Goal: Information Seeking & Learning: Learn about a topic

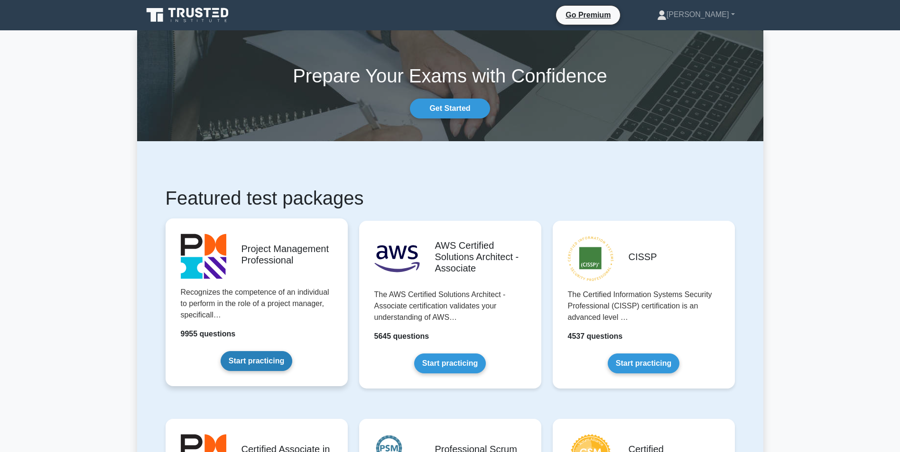
click at [291, 351] on link "Start practicing" at bounding box center [256, 361] width 72 height 20
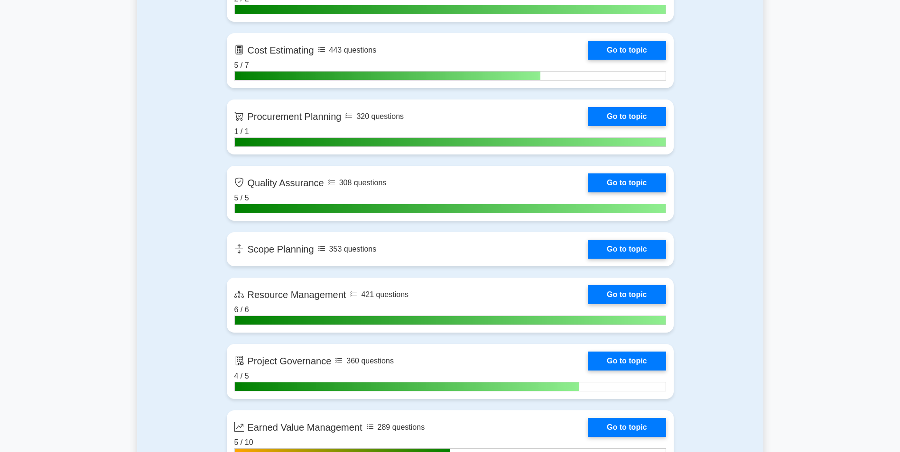
scroll to position [1517, 0]
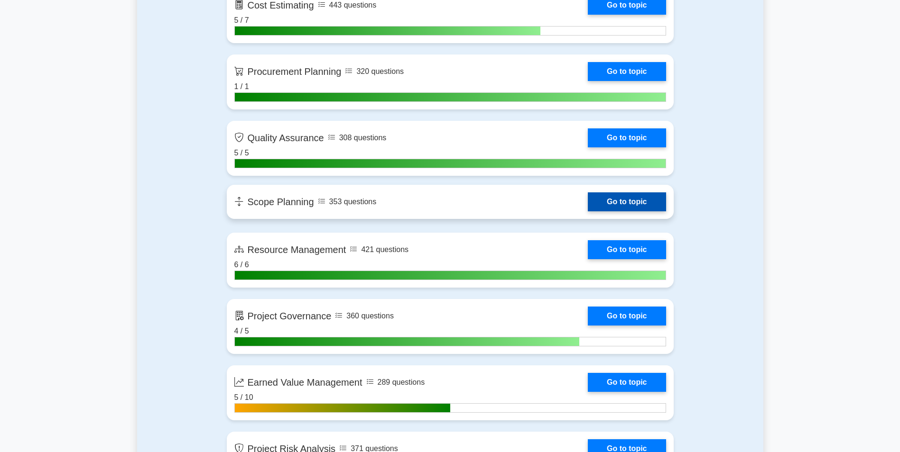
click at [588, 208] on link "Go to topic" at bounding box center [627, 202] width 78 height 19
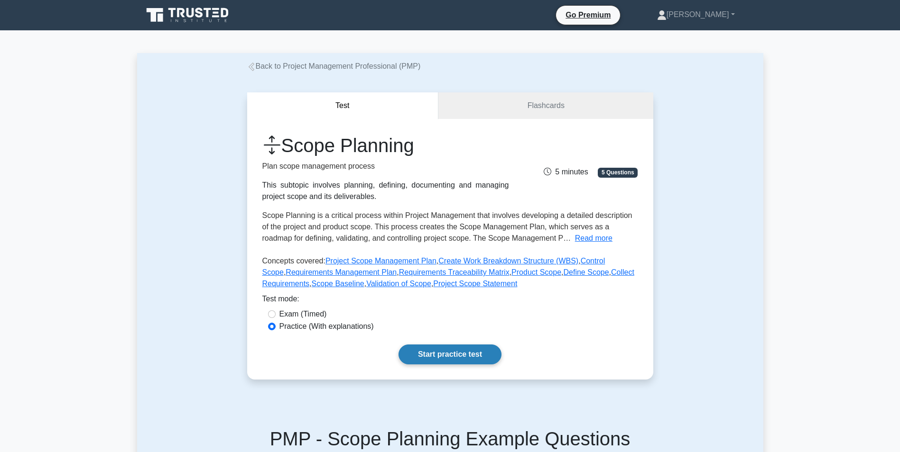
click at [467, 350] on link "Start practice test" at bounding box center [449, 355] width 103 height 20
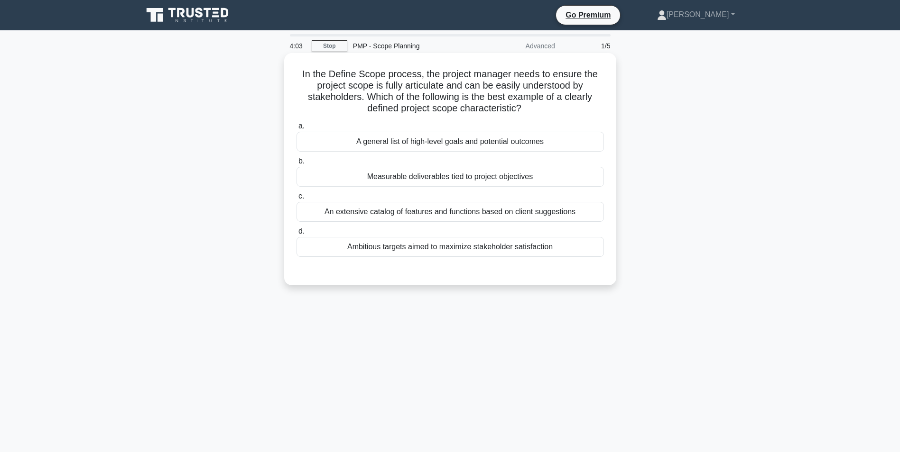
click at [472, 178] on div "Measurable deliverables tied to project objectives" at bounding box center [449, 177] width 307 height 20
click at [296, 165] on input "b. Measurable deliverables tied to project objectives" at bounding box center [296, 161] width 0 height 6
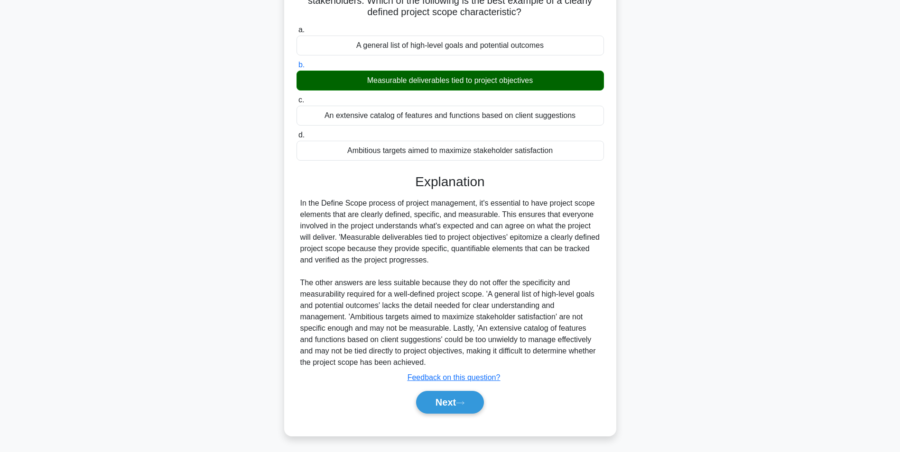
scroll to position [99, 0]
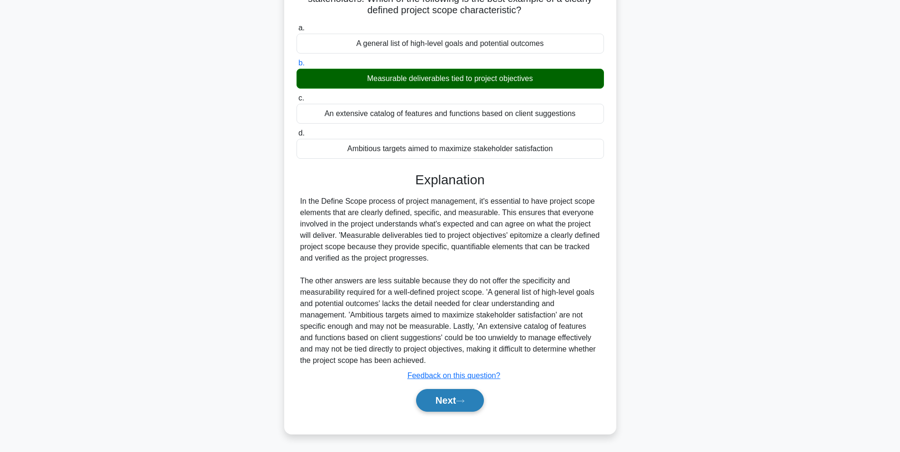
click at [451, 402] on button "Next" at bounding box center [450, 400] width 68 height 23
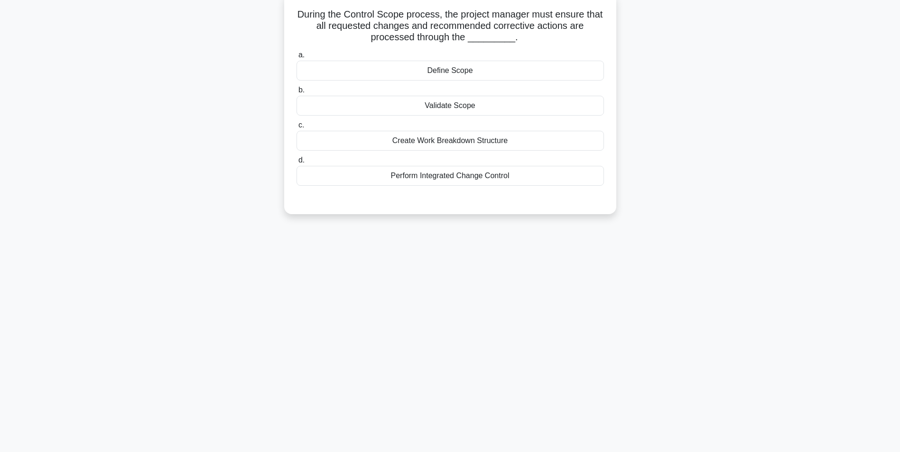
scroll to position [12, 0]
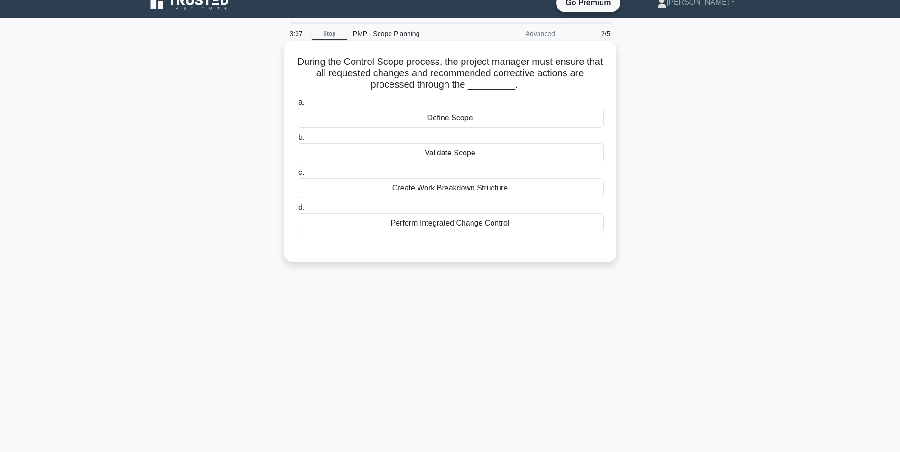
click at [468, 223] on div "Perform Integrated Change Control" at bounding box center [449, 223] width 307 height 20
click at [296, 211] on input "d. Perform Integrated Change Control" at bounding box center [296, 208] width 0 height 6
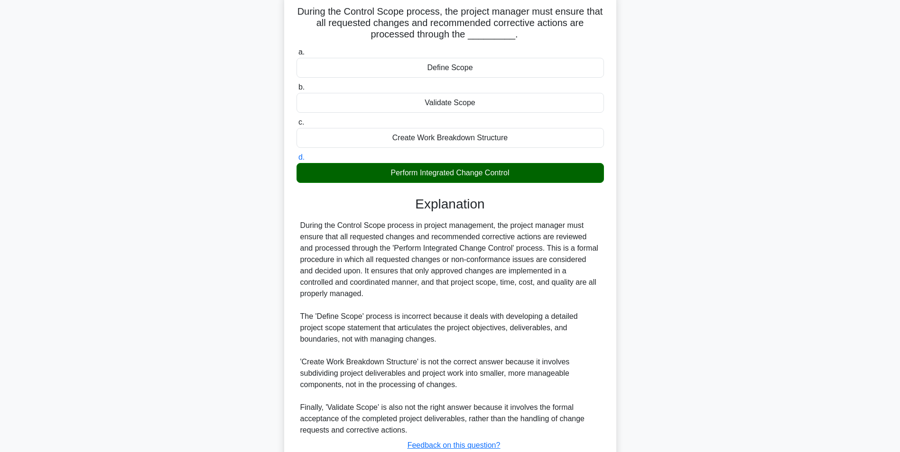
scroll to position [133, 0]
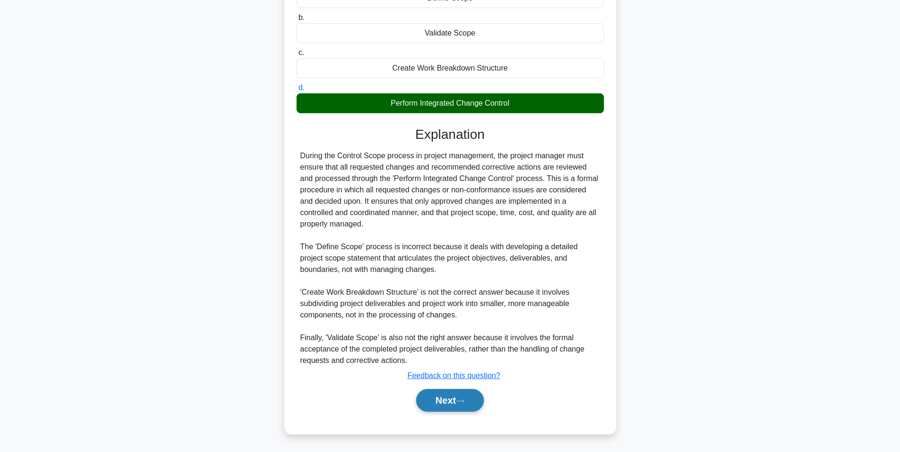
click at [463, 401] on icon at bounding box center [460, 401] width 9 height 5
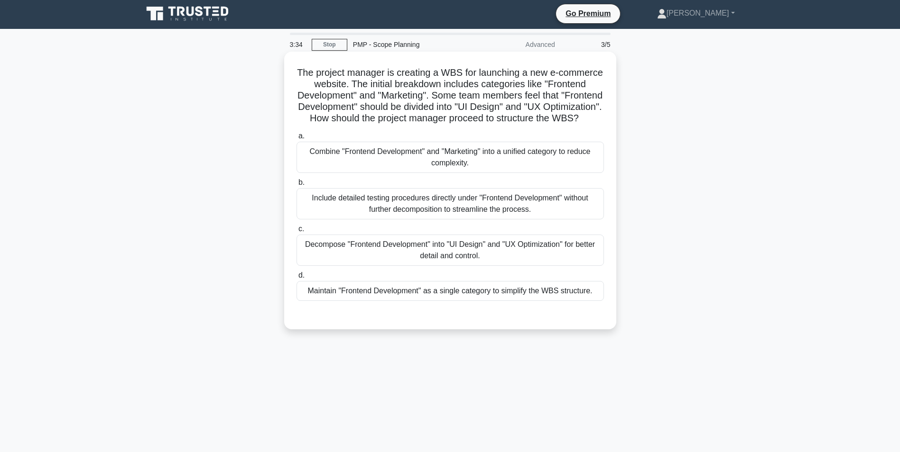
scroll to position [0, 0]
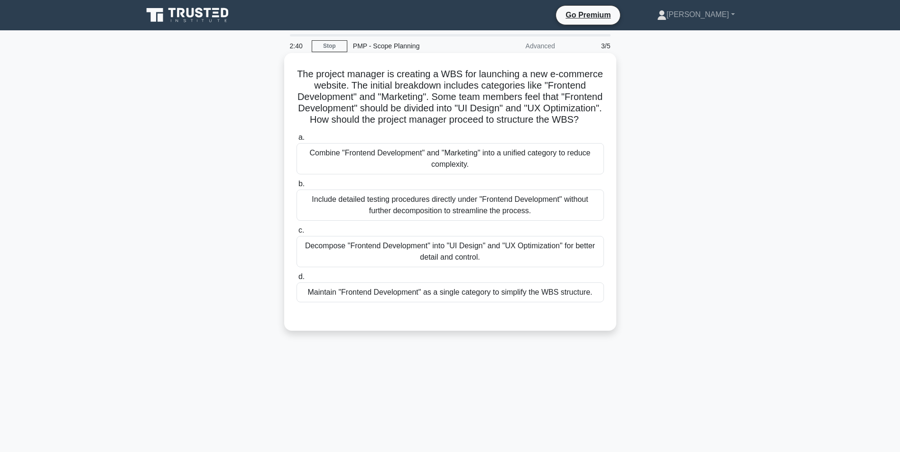
click at [439, 258] on div "Decompose "Frontend Development" into "UI Design" and "UX Optimization" for bet…" at bounding box center [449, 251] width 307 height 31
click at [296, 234] on input "c. Decompose "Frontend Development" into "UI Design" and "UX Optimization" for …" at bounding box center [296, 231] width 0 height 6
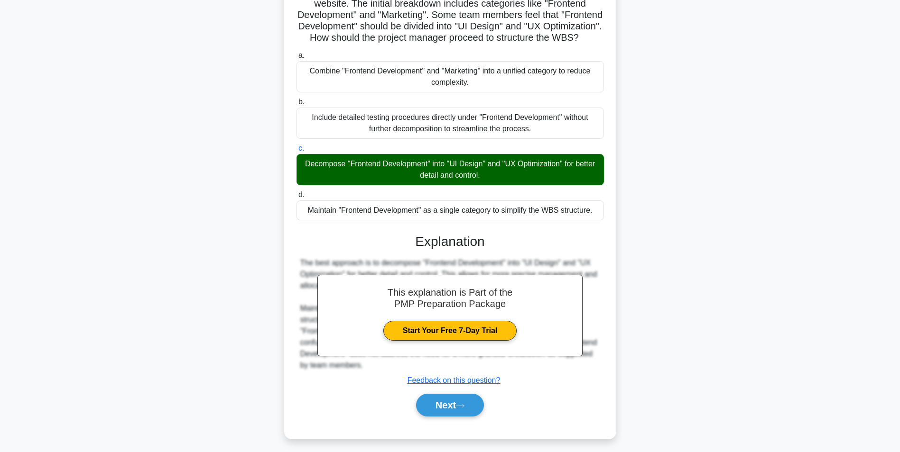
scroll to position [99, 0]
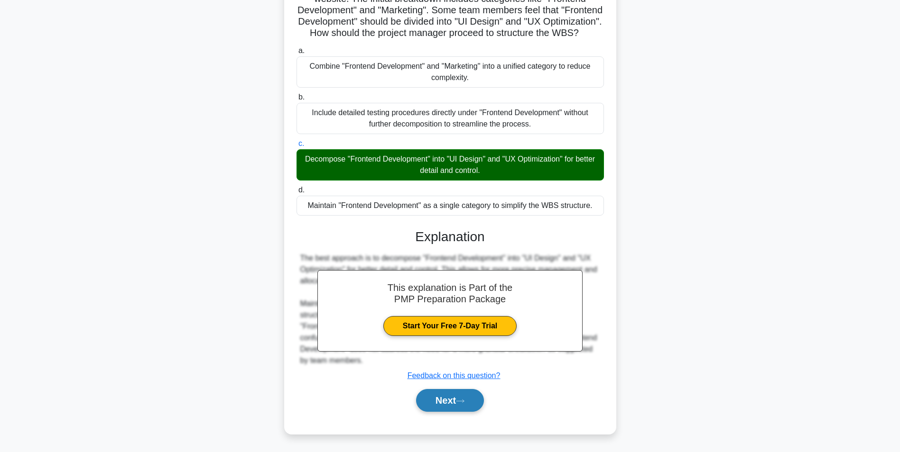
click at [459, 398] on button "Next" at bounding box center [450, 400] width 68 height 23
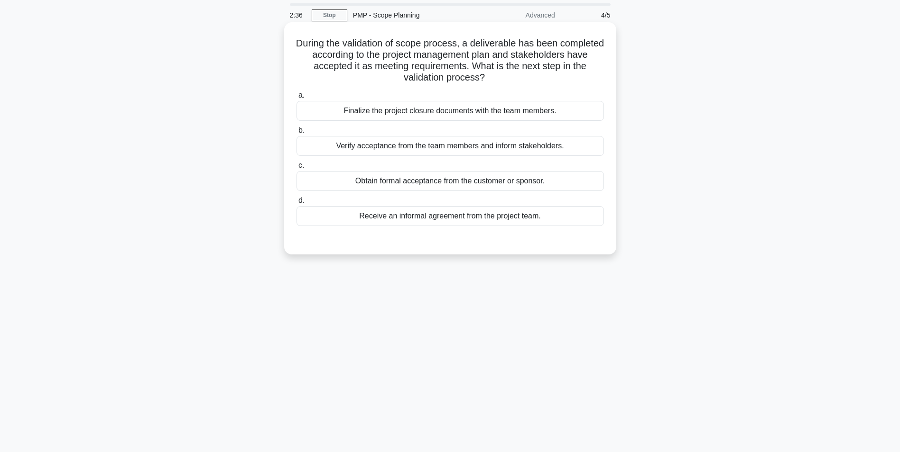
scroll to position [0, 0]
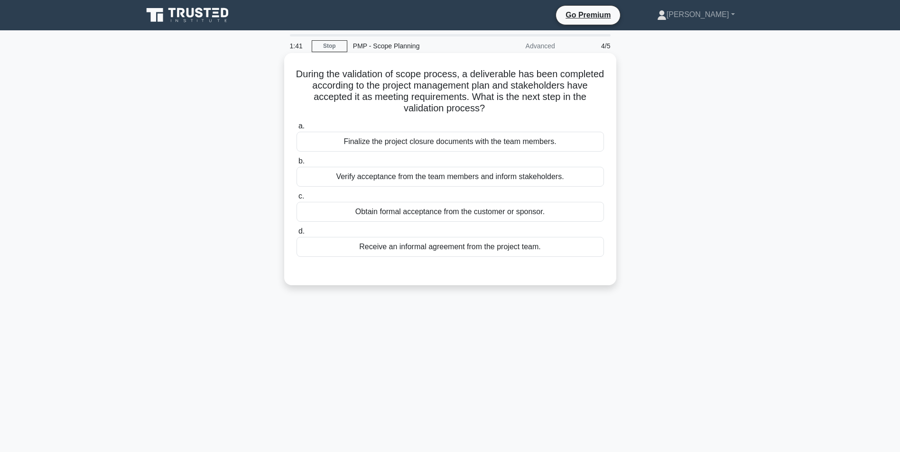
click at [430, 213] on div "Obtain formal acceptance from the customer or sponsor." at bounding box center [449, 212] width 307 height 20
click at [296, 200] on input "c. Obtain formal acceptance from the customer or sponsor." at bounding box center [296, 196] width 0 height 6
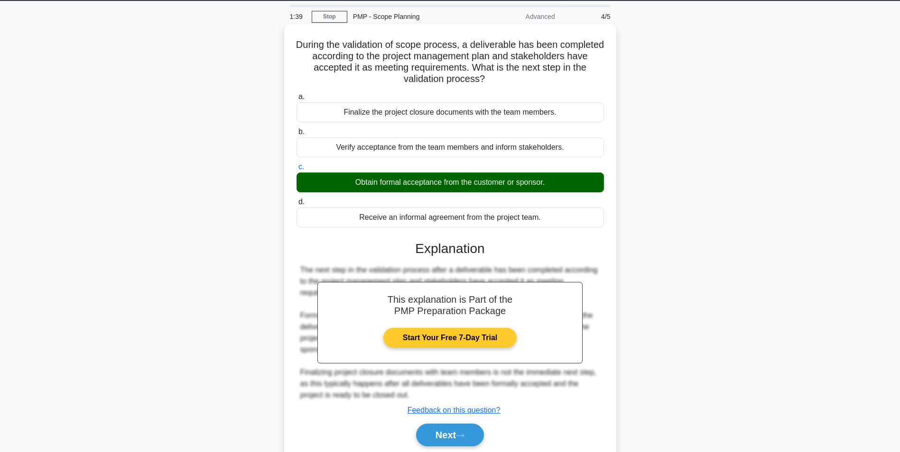
scroll to position [64, 0]
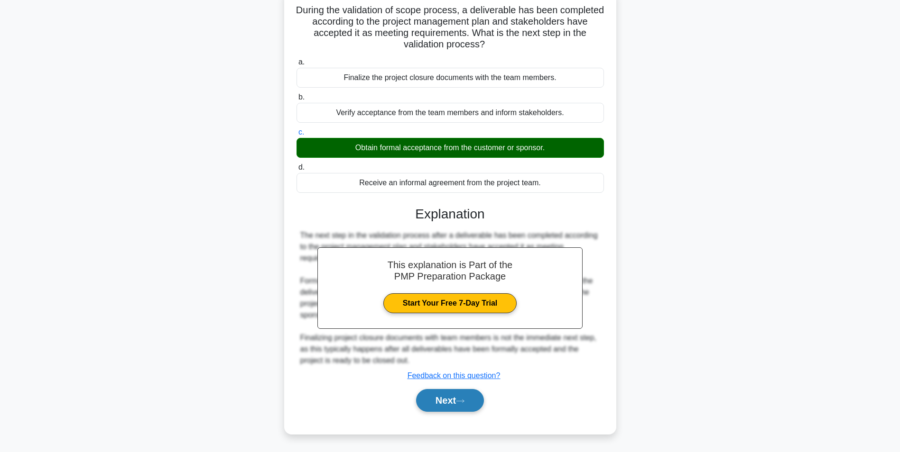
click at [447, 403] on button "Next" at bounding box center [450, 400] width 68 height 23
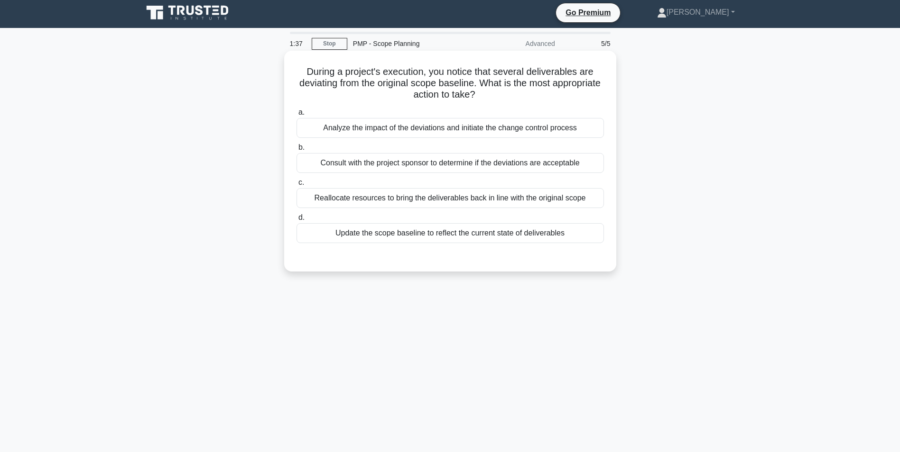
scroll to position [0, 0]
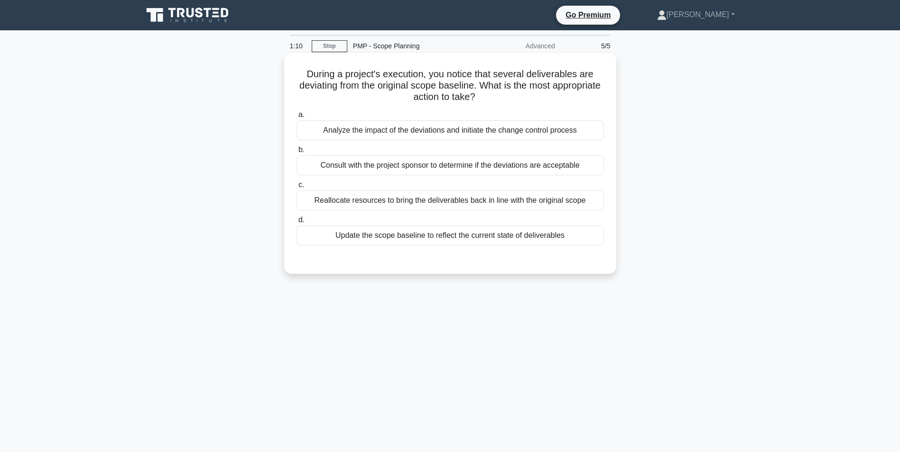
click at [457, 201] on div "Reallocate resources to bring the deliverables back in line with the original s…" at bounding box center [449, 201] width 307 height 20
click at [296, 188] on input "c. Reallocate resources to bring the deliverables back in line with the origina…" at bounding box center [296, 185] width 0 height 6
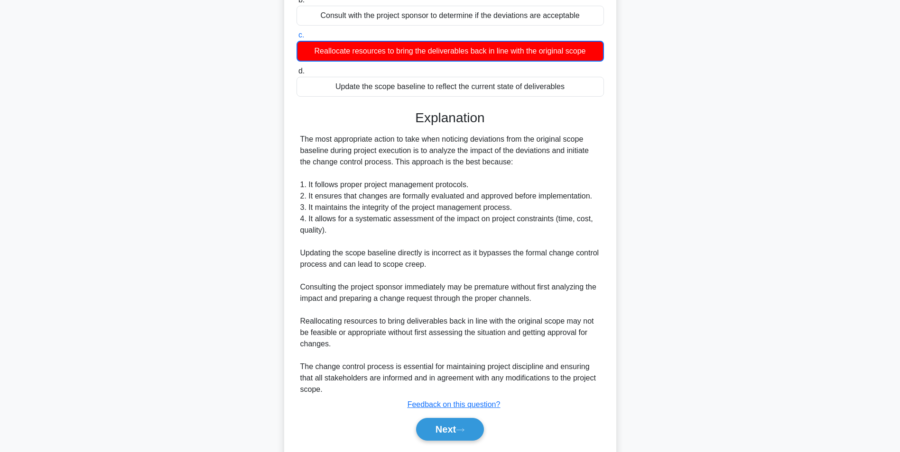
scroll to position [179, 0]
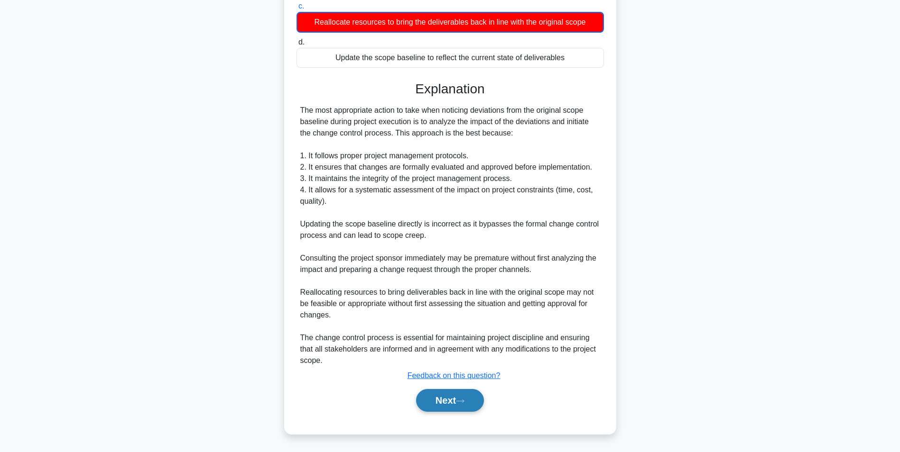
click at [420, 395] on button "Next" at bounding box center [450, 400] width 68 height 23
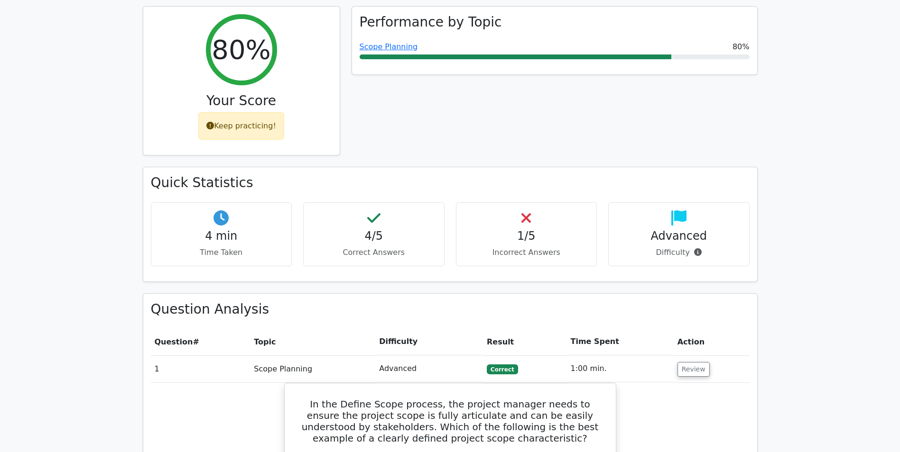
scroll to position [522, 0]
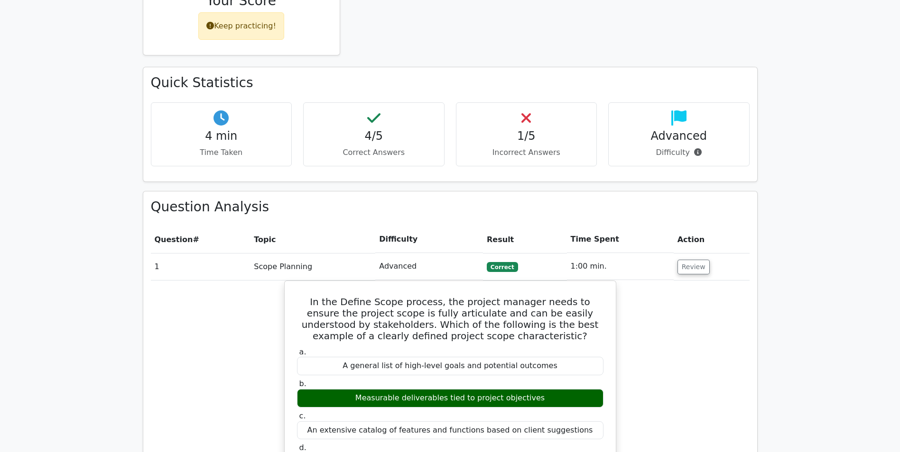
click at [673, 253] on td "Review" at bounding box center [711, 266] width 76 height 27
click at [677, 260] on button "Review" at bounding box center [693, 267] width 32 height 15
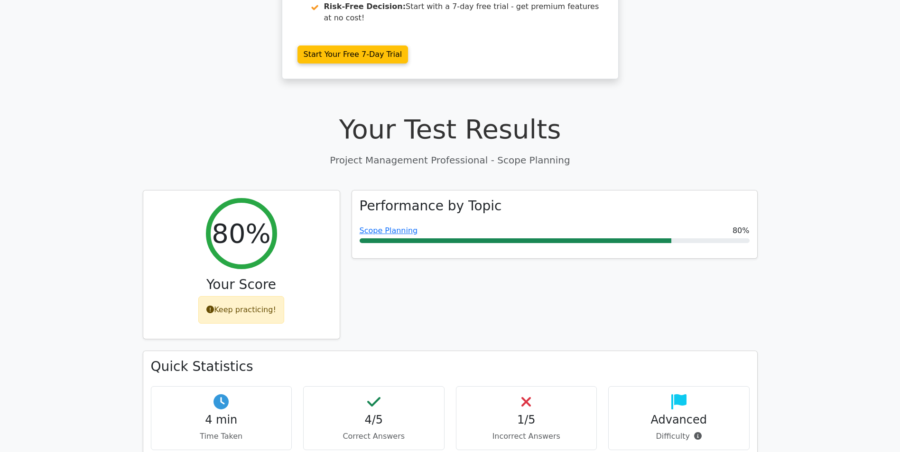
scroll to position [0, 0]
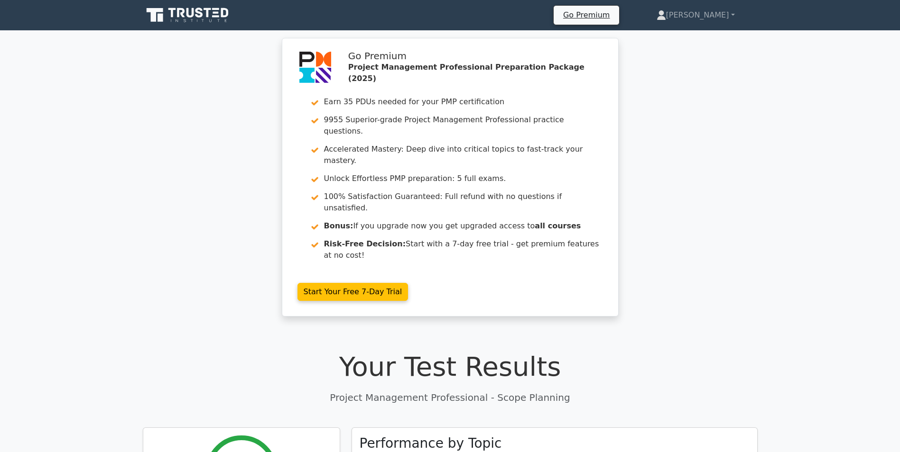
click at [179, 12] on icon at bounding box center [181, 12] width 8 height 9
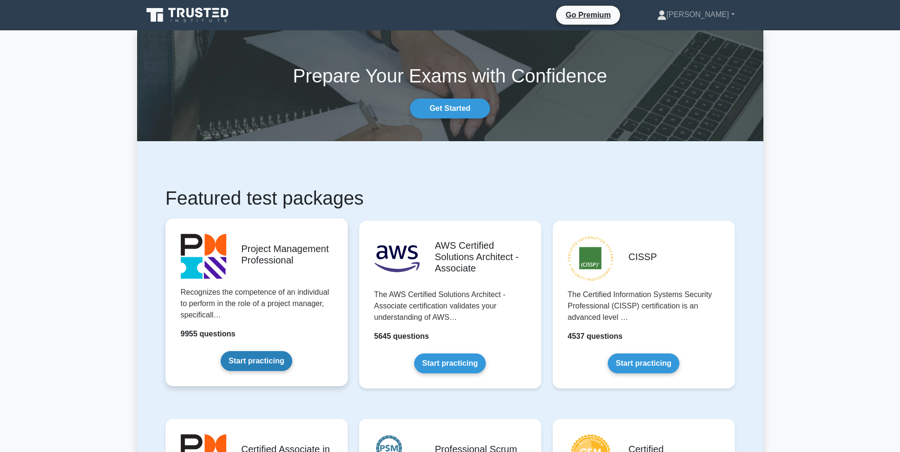
click at [292, 351] on link "Start practicing" at bounding box center [256, 361] width 72 height 20
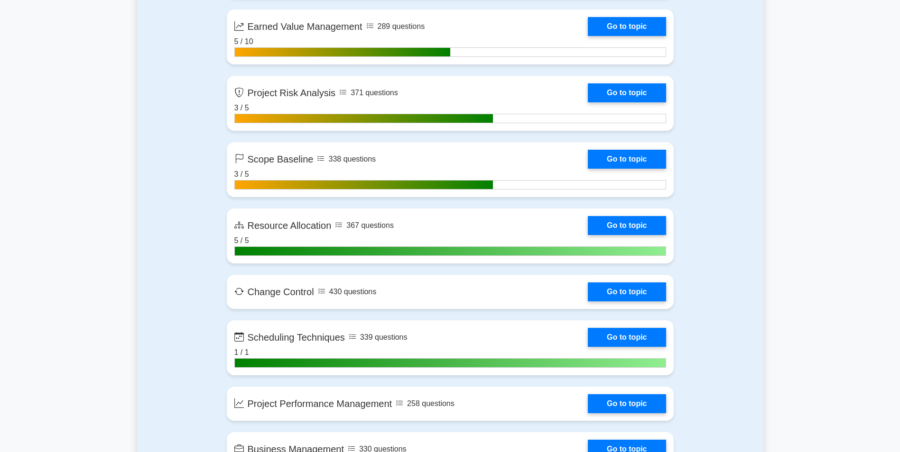
scroll to position [1897, 0]
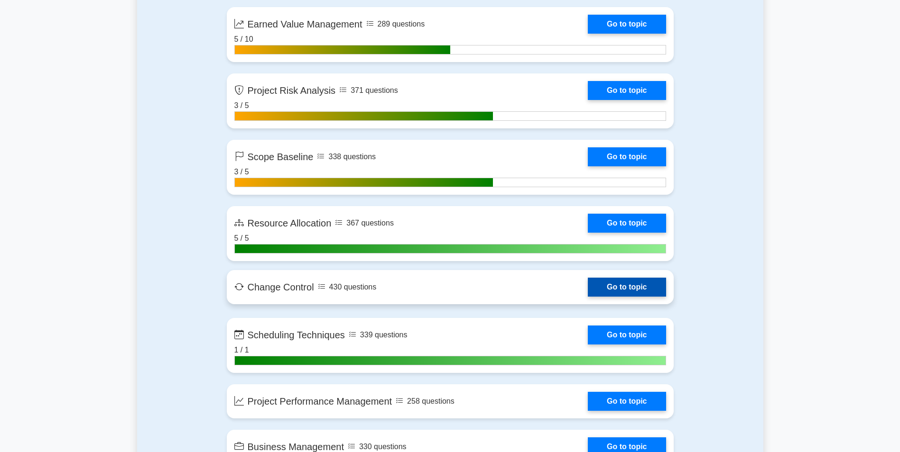
click at [588, 287] on link "Go to topic" at bounding box center [627, 287] width 78 height 19
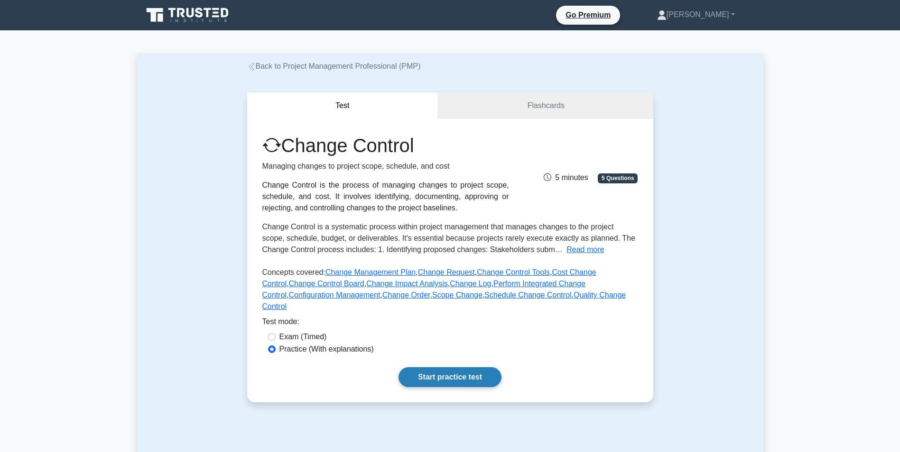
click at [429, 369] on link "Start practice test" at bounding box center [449, 377] width 103 height 20
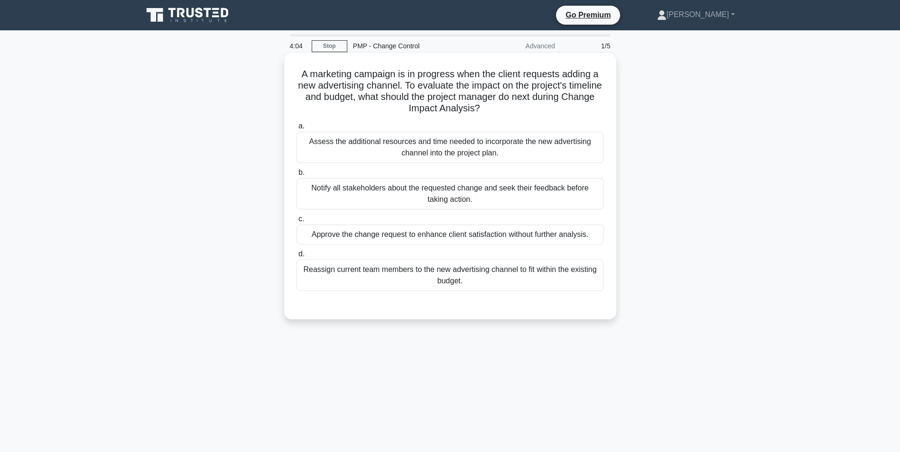
click at [405, 190] on div "Notify all stakeholders about the requested change and seek their feedback befo…" at bounding box center [449, 193] width 307 height 31
click at [296, 176] on input "b. Notify all stakeholders about the requested change and seek their feedback b…" at bounding box center [296, 173] width 0 height 6
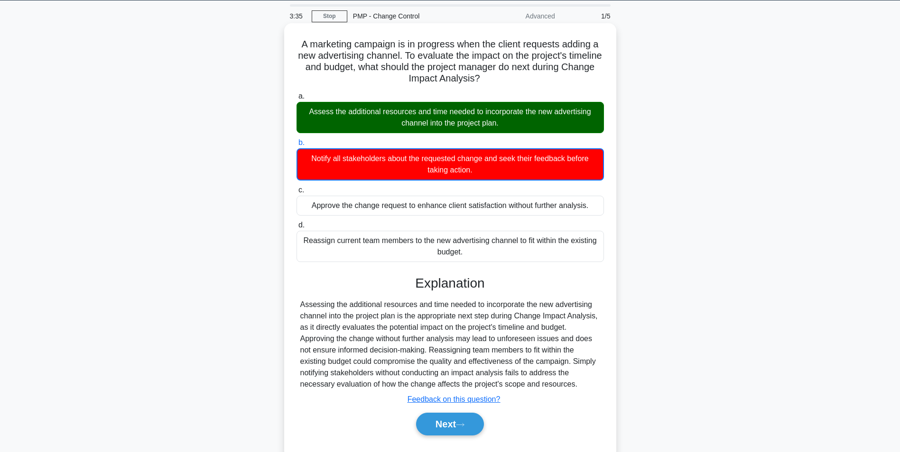
scroll to position [60, 0]
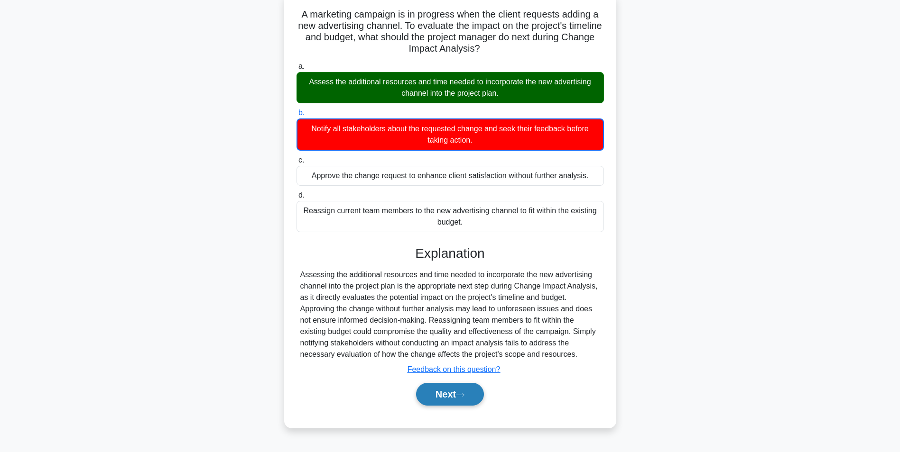
click at [466, 399] on button "Next" at bounding box center [450, 394] width 68 height 23
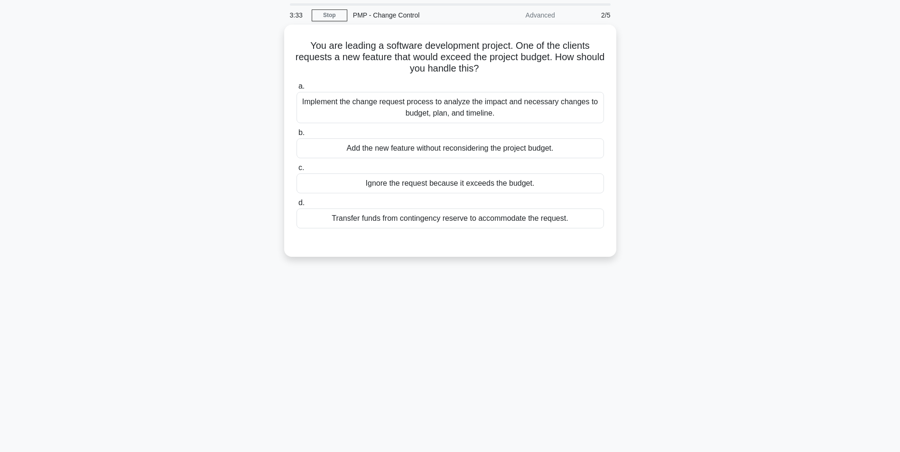
scroll to position [0, 0]
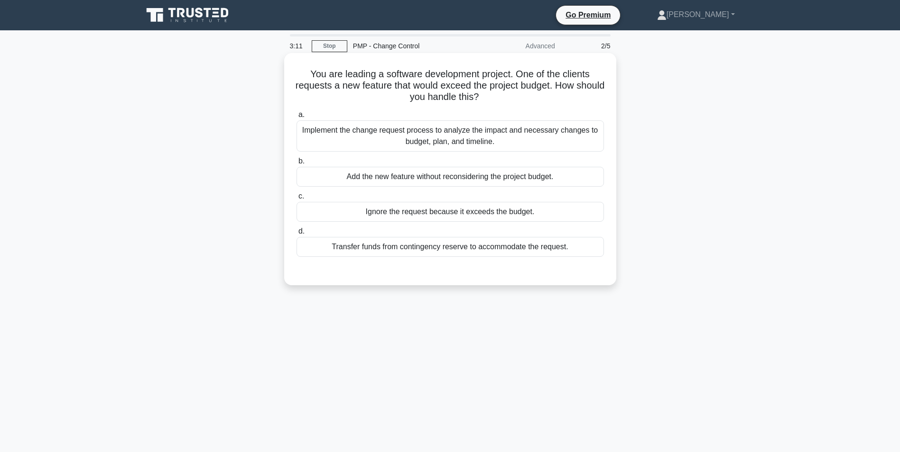
click at [466, 142] on div "Implement the change request process to analyze the impact and necessary change…" at bounding box center [449, 135] width 307 height 31
click at [296, 118] on input "a. Implement the change request process to analyze the impact and necessary cha…" at bounding box center [296, 115] width 0 height 6
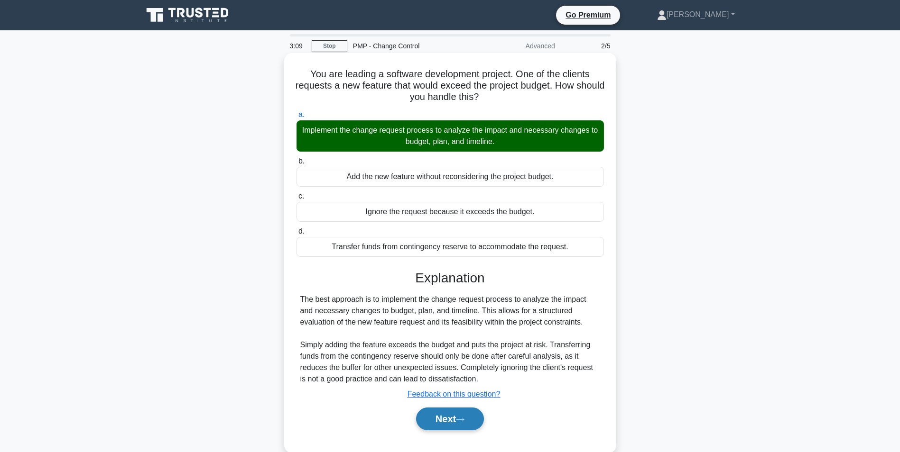
click at [445, 421] on button "Next" at bounding box center [450, 419] width 68 height 23
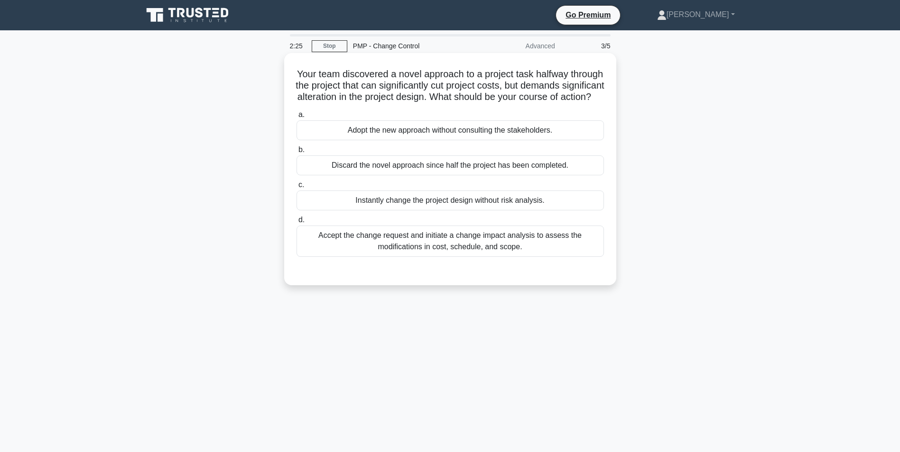
click at [485, 257] on div "Accept the change request and initiate a change impact analysis to assess the m…" at bounding box center [449, 241] width 307 height 31
click at [296, 223] on input "d. Accept the change request and initiate a change impact analysis to assess th…" at bounding box center [296, 220] width 0 height 6
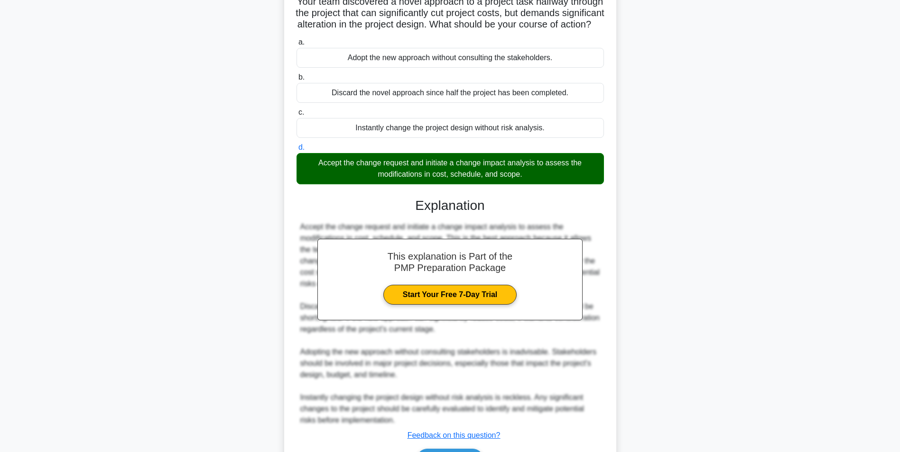
scroll to position [142, 0]
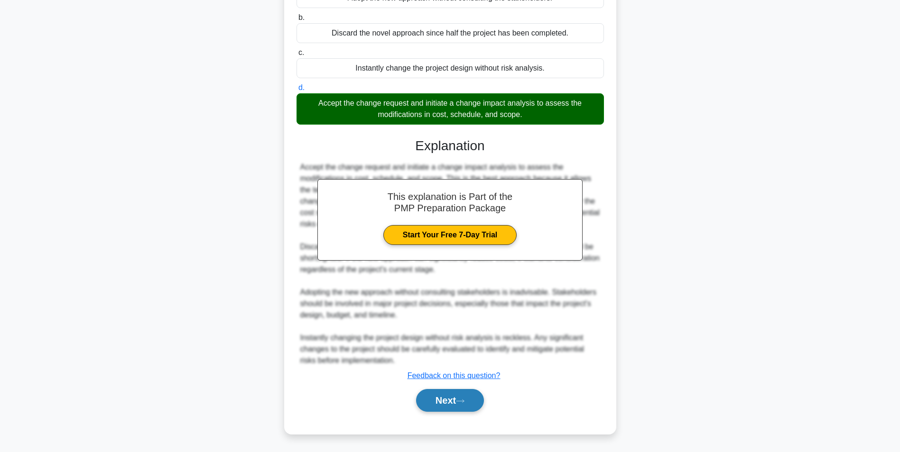
click at [456, 393] on button "Next" at bounding box center [450, 400] width 68 height 23
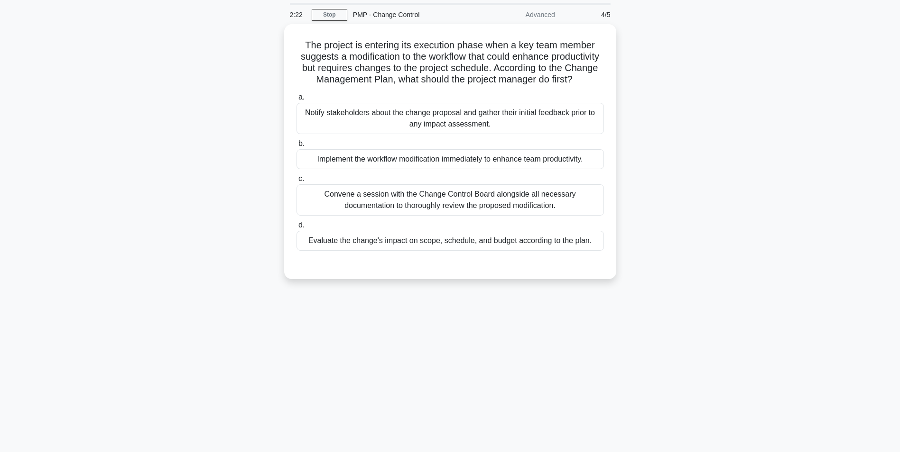
scroll to position [0, 0]
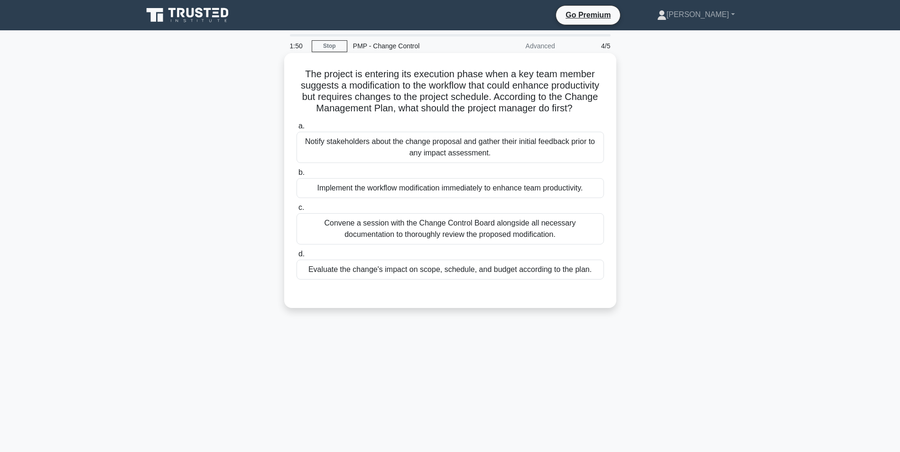
click at [504, 280] on div "Evaluate the change's impact on scope, schedule, and budget according to the pl…" at bounding box center [449, 270] width 307 height 20
click at [296, 257] on input "d. Evaluate the change's impact on scope, schedule, and budget according to the…" at bounding box center [296, 254] width 0 height 6
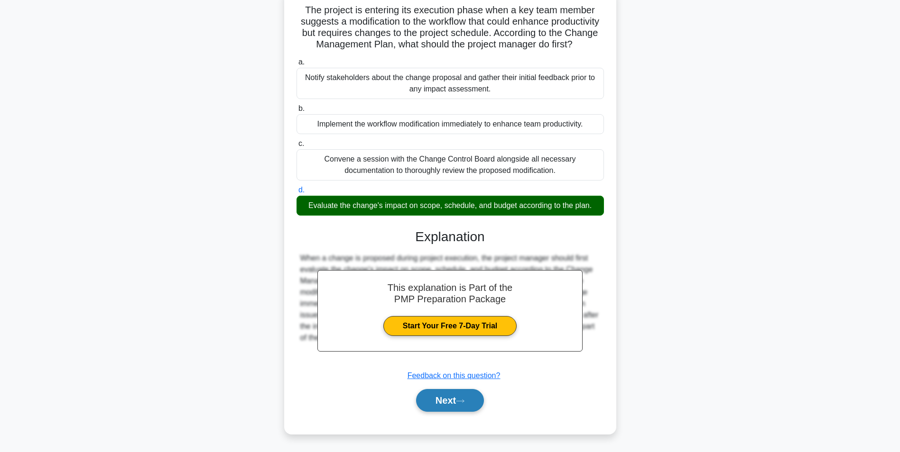
click at [442, 392] on button "Next" at bounding box center [450, 400] width 68 height 23
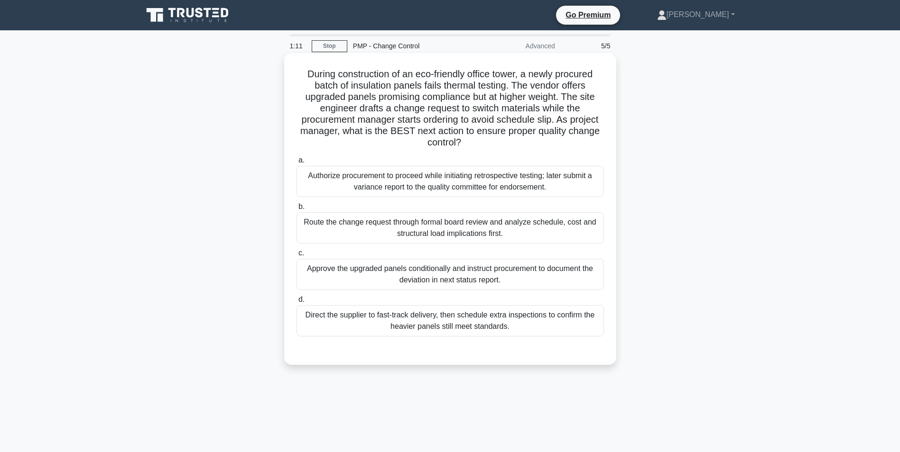
click at [450, 231] on div "Route the change request through formal board review and analyze schedule, cost…" at bounding box center [449, 227] width 307 height 31
click at [296, 210] on input "b. Route the change request through formal board review and analyze schedule, c…" at bounding box center [296, 207] width 0 height 6
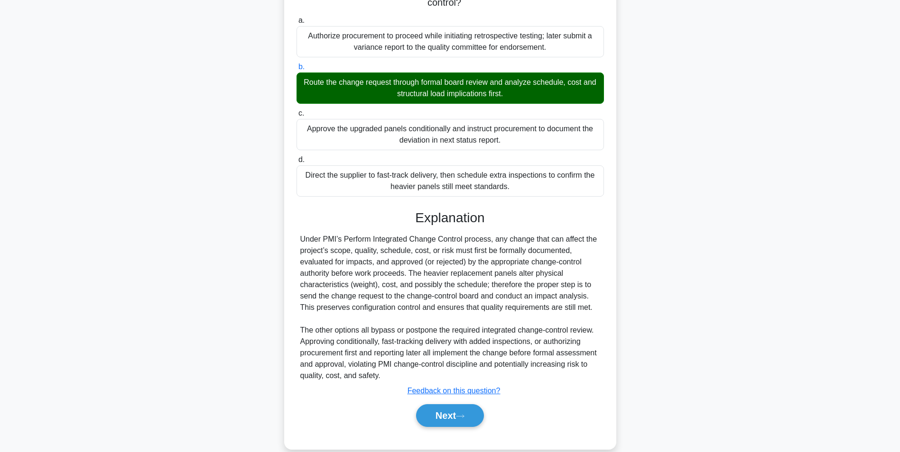
scroll to position [156, 0]
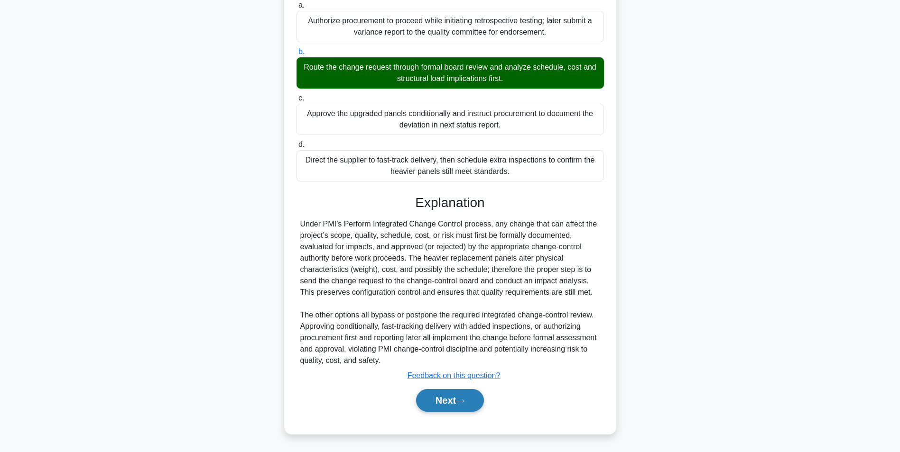
click at [454, 395] on button "Next" at bounding box center [450, 400] width 68 height 23
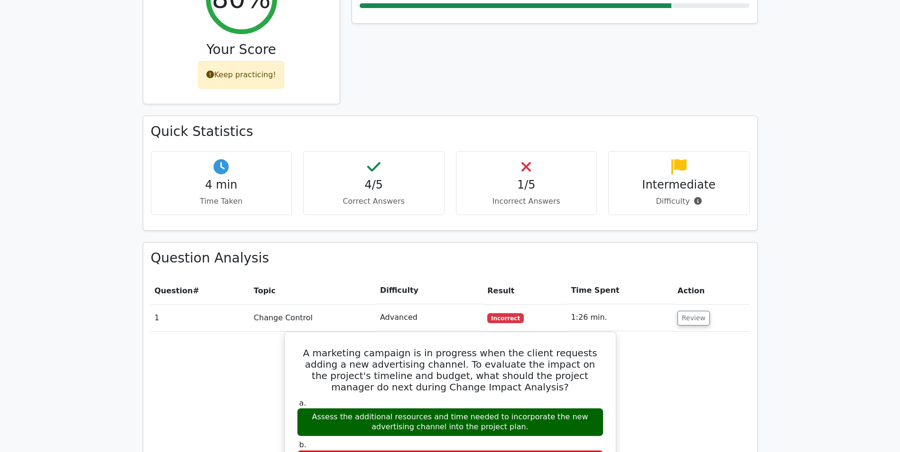
scroll to position [474, 0]
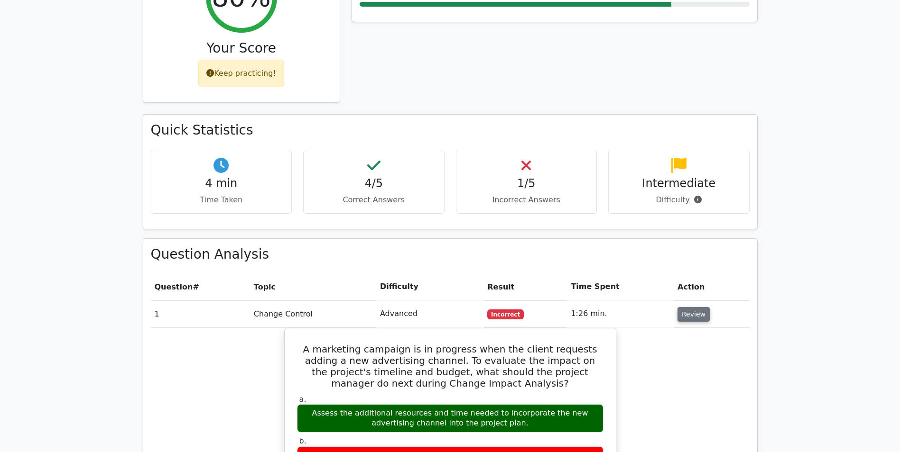
click at [678, 307] on button "Review" at bounding box center [693, 314] width 32 height 15
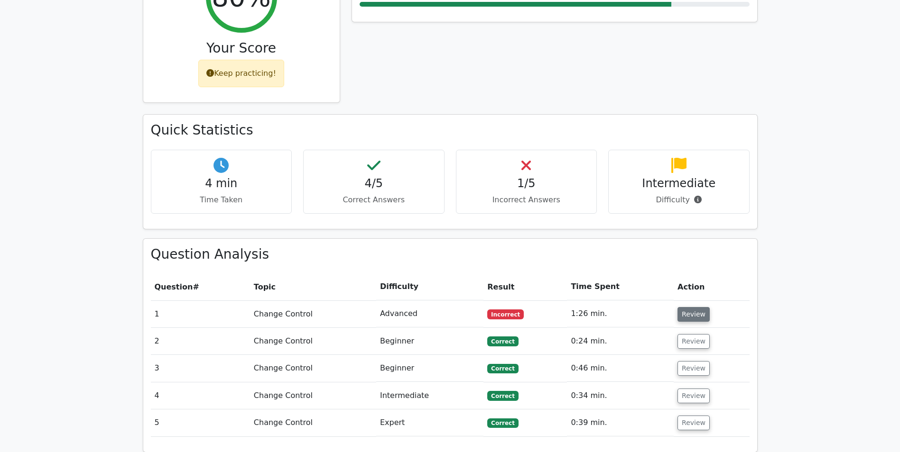
click at [694, 307] on button "Review" at bounding box center [693, 314] width 32 height 15
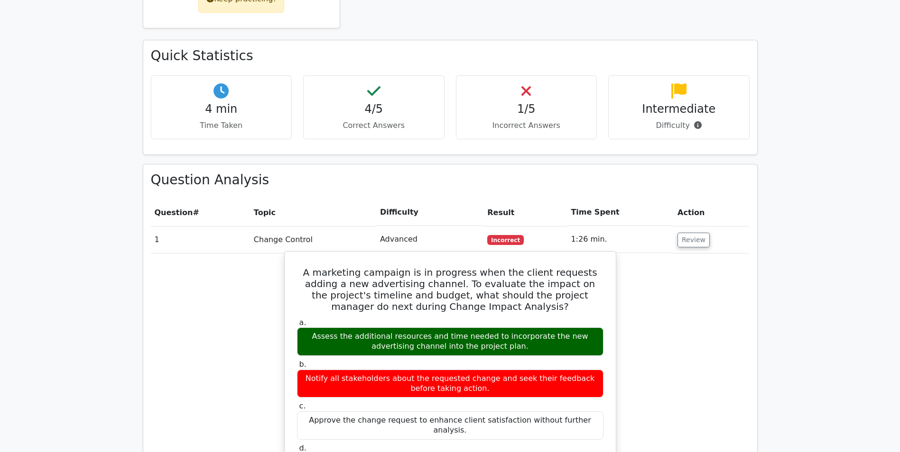
scroll to position [569, 0]
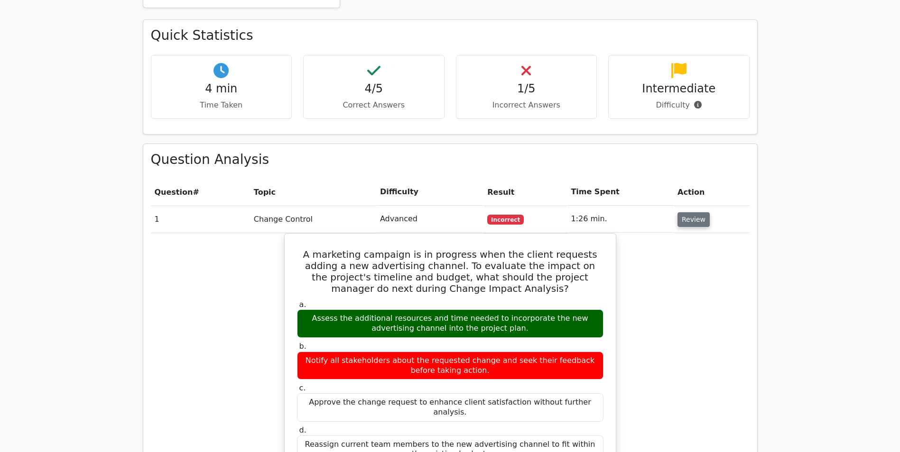
click at [684, 212] on button "Review" at bounding box center [693, 219] width 32 height 15
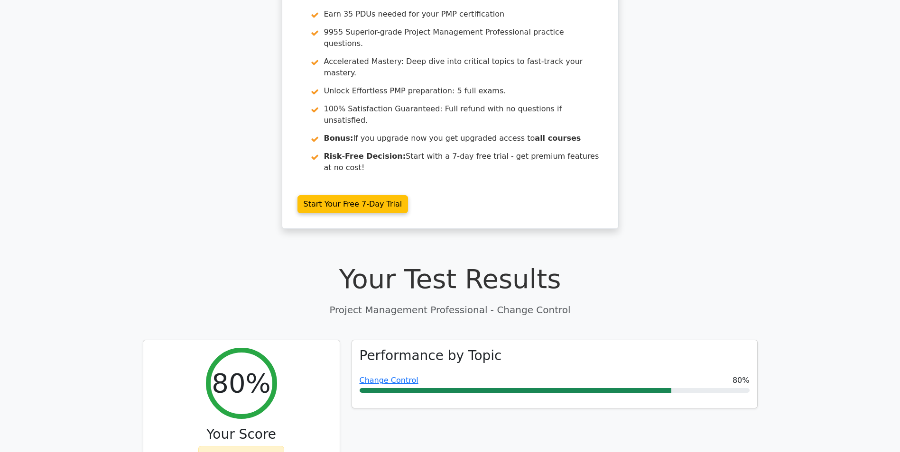
scroll to position [0, 0]
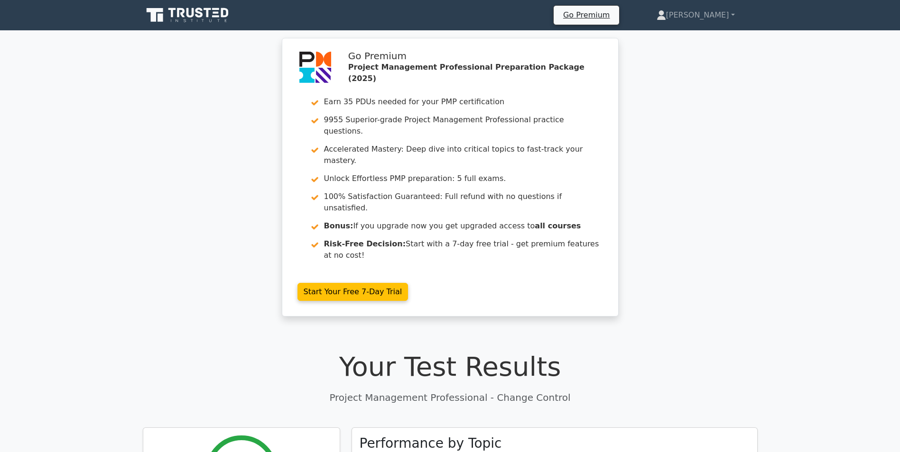
click at [188, 17] on icon at bounding box center [188, 15] width 91 height 18
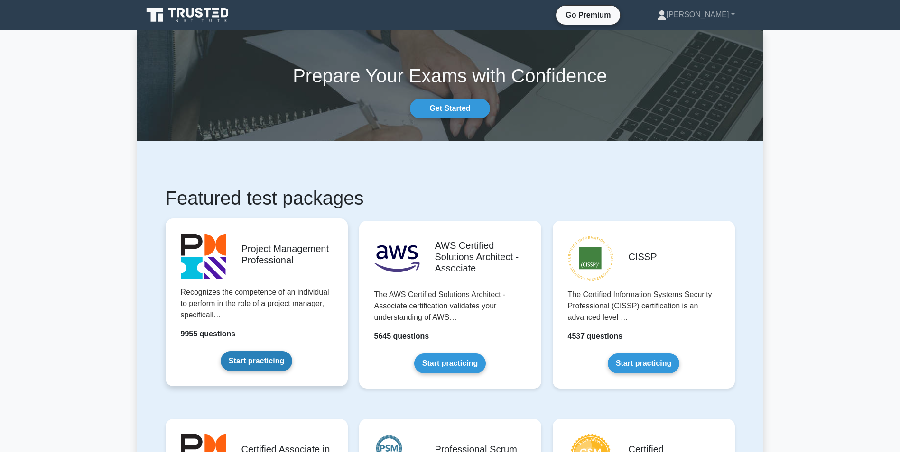
click at [292, 351] on link "Start practicing" at bounding box center [256, 361] width 72 height 20
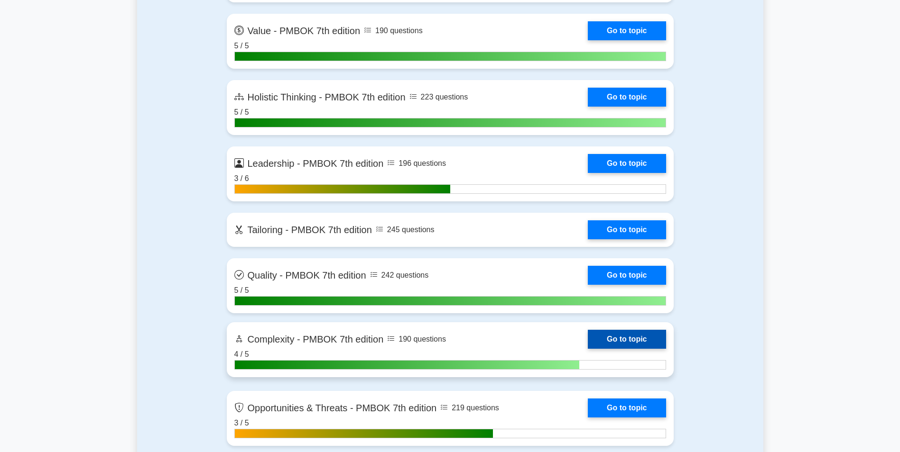
scroll to position [2796, 0]
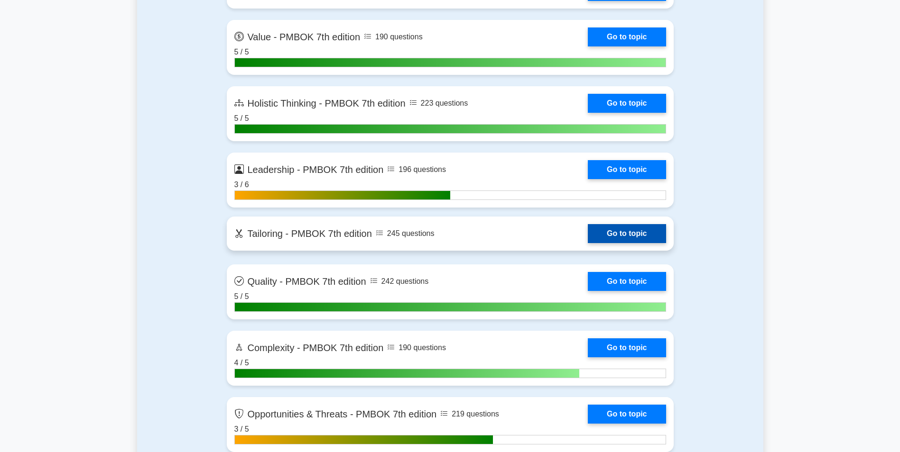
click at [588, 239] on link "Go to topic" at bounding box center [627, 233] width 78 height 19
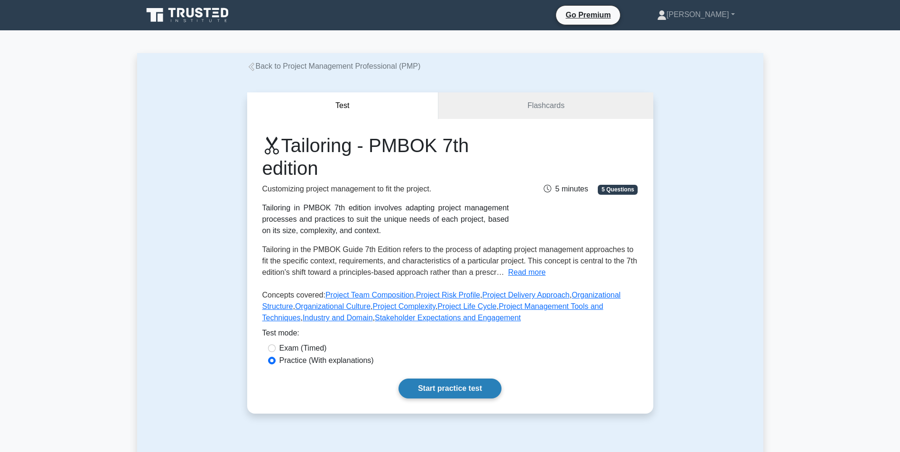
click at [464, 383] on link "Start practice test" at bounding box center [449, 389] width 103 height 20
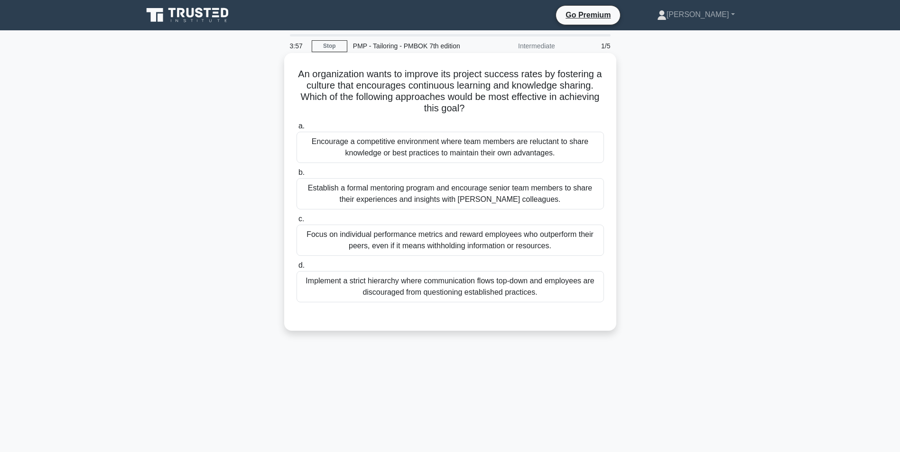
click at [460, 189] on div "Establish a formal mentoring program and encourage senior team members to share…" at bounding box center [449, 193] width 307 height 31
click at [296, 176] on input "b. Establish a formal mentoring program and encourage senior team members to sh…" at bounding box center [296, 173] width 0 height 6
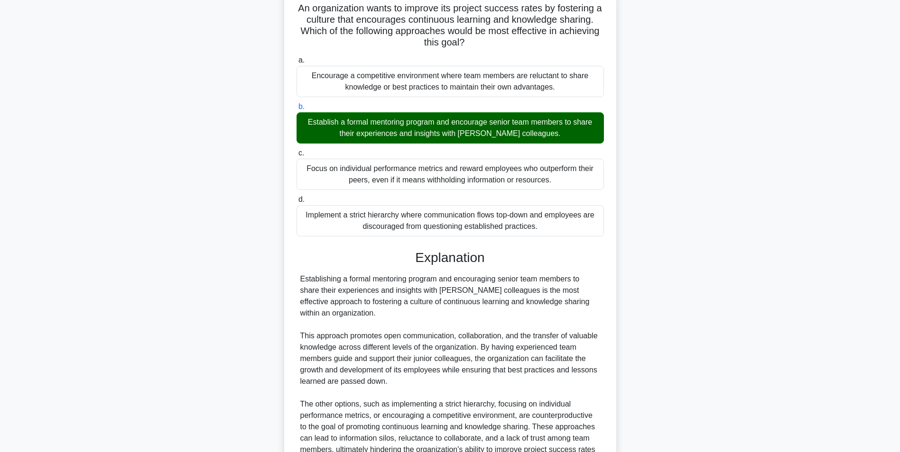
scroll to position [167, 0]
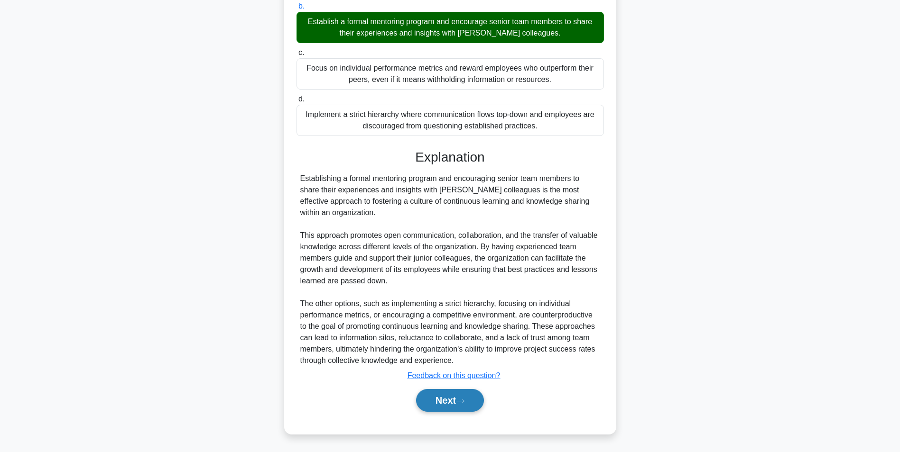
click at [432, 399] on button "Next" at bounding box center [450, 400] width 68 height 23
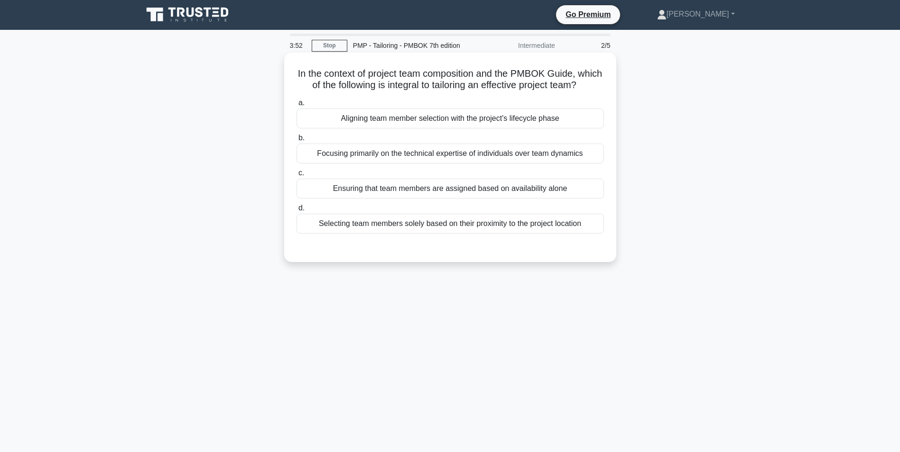
scroll to position [0, 0]
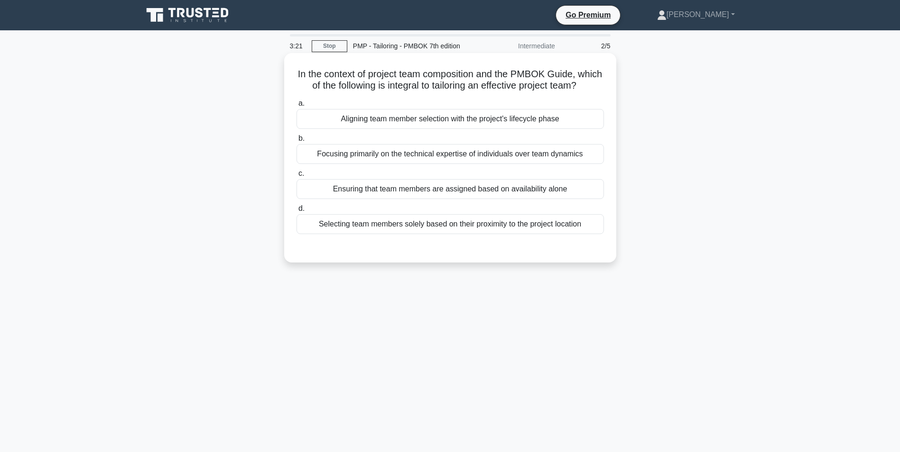
click at [425, 129] on div "Aligning team member selection with the project's lifecycle phase" at bounding box center [449, 119] width 307 height 20
click at [296, 107] on input "a. Aligning team member selection with the project's lifecycle phase" at bounding box center [296, 104] width 0 height 6
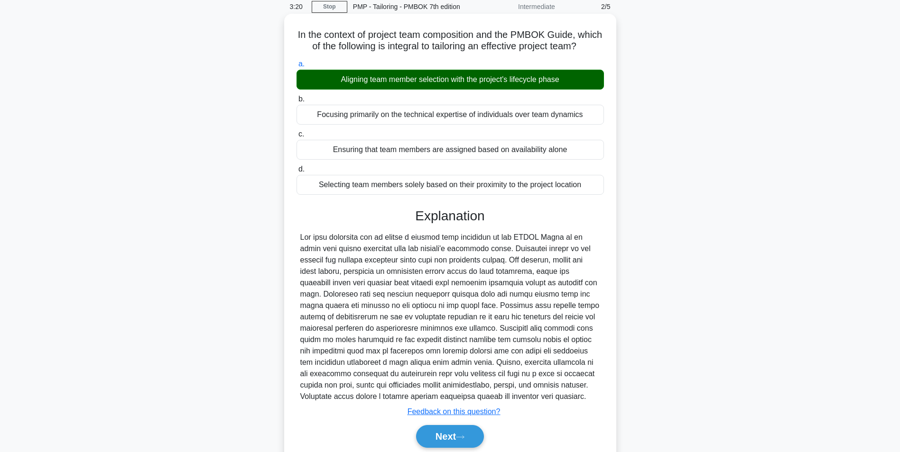
scroll to position [87, 0]
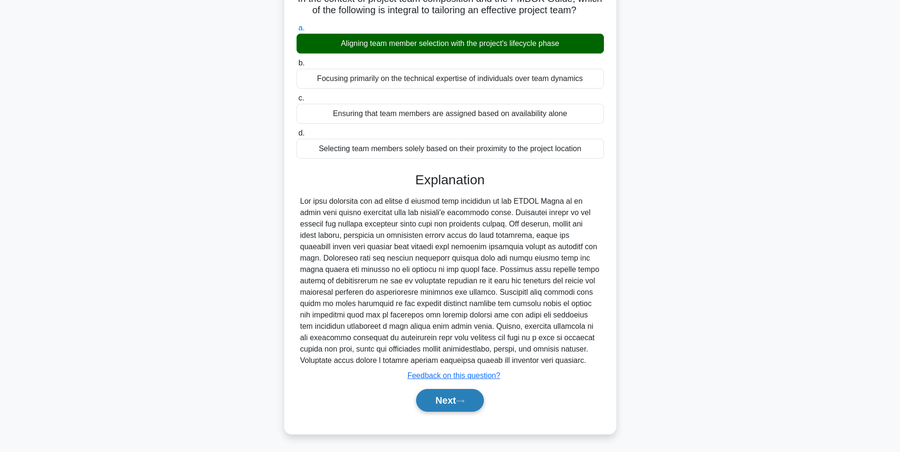
click at [428, 397] on button "Next" at bounding box center [450, 400] width 68 height 23
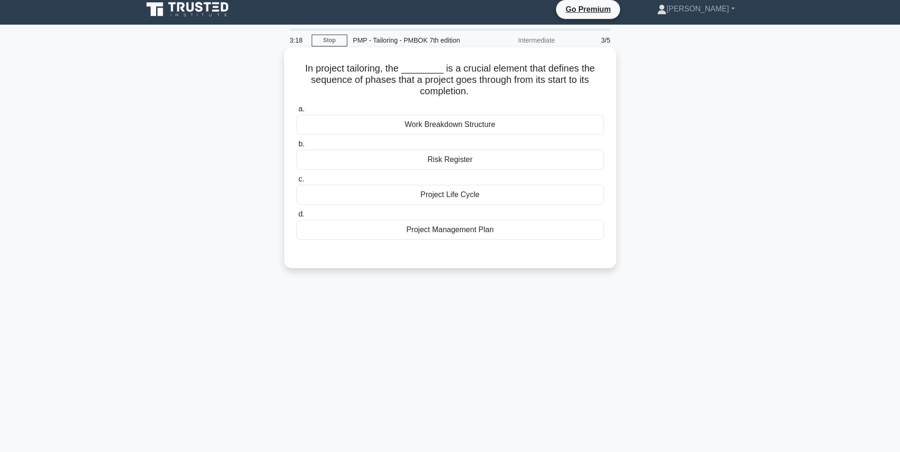
scroll to position [0, 0]
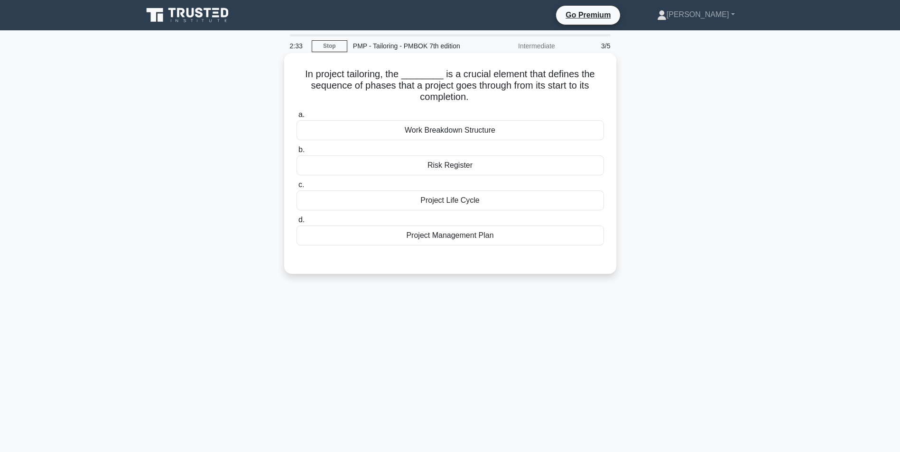
click at [439, 239] on div "Project Management Plan" at bounding box center [449, 236] width 307 height 20
click at [296, 223] on input "d. Project Management Plan" at bounding box center [296, 220] width 0 height 6
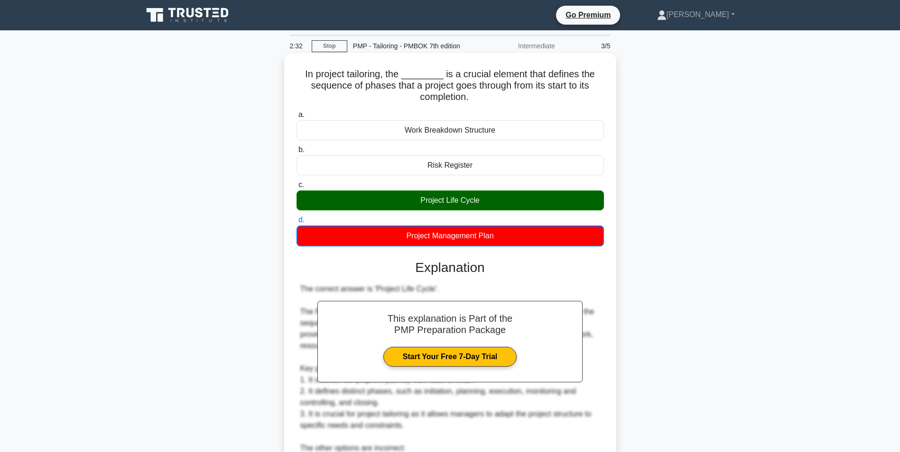
click at [431, 203] on div "Project Life Cycle" at bounding box center [449, 201] width 307 height 20
click at [296, 188] on input "c. Project Life Cycle" at bounding box center [296, 185] width 0 height 6
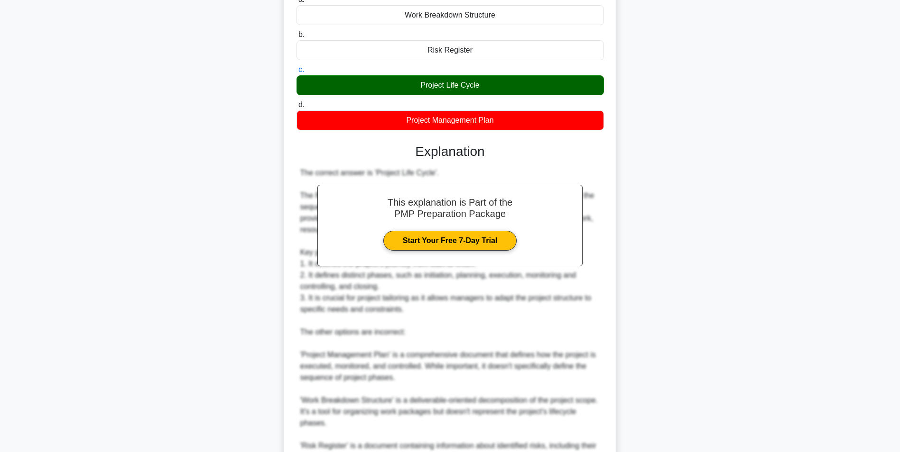
scroll to position [190, 0]
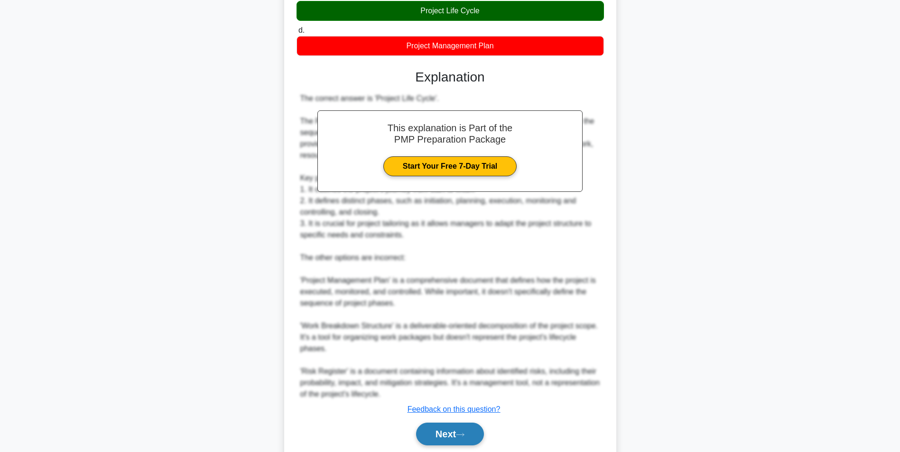
click at [450, 434] on button "Next" at bounding box center [450, 434] width 68 height 23
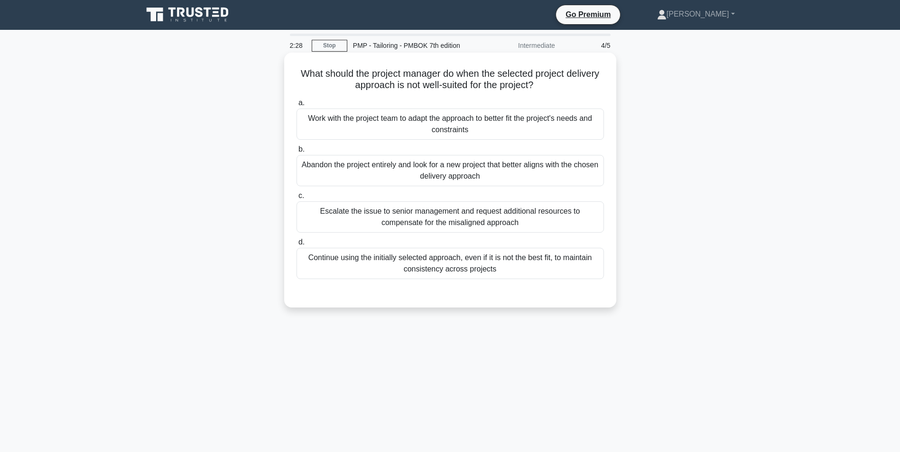
scroll to position [0, 0]
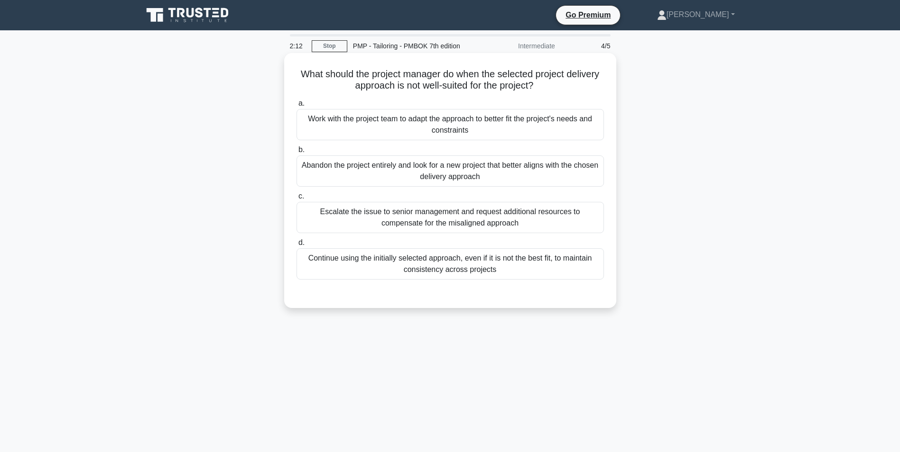
click at [458, 124] on div "Work with the project team to adapt the approach to better fit the project's ne…" at bounding box center [449, 124] width 307 height 31
click at [296, 107] on input "a. Work with the project team to adapt the approach to better fit the project's…" at bounding box center [296, 104] width 0 height 6
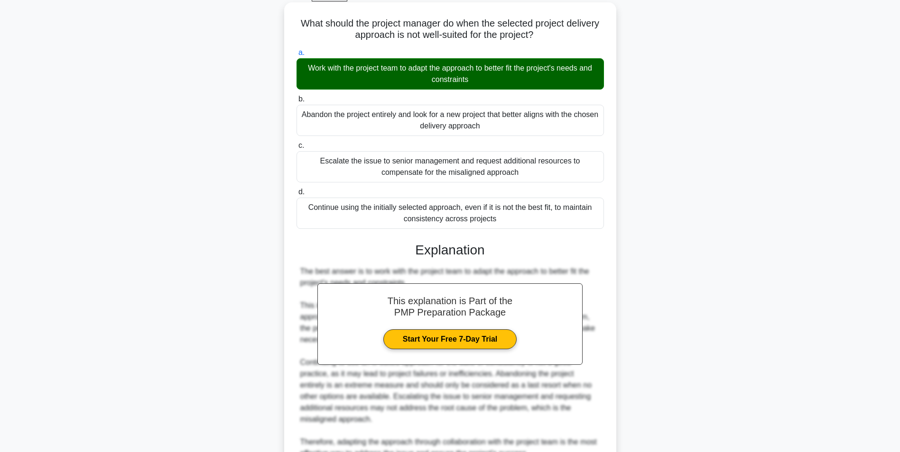
scroll to position [144, 0]
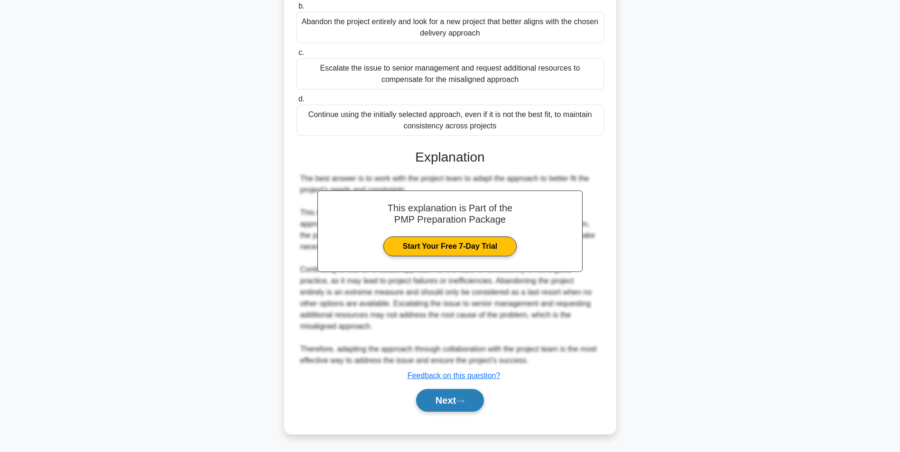
click at [439, 406] on button "Next" at bounding box center [450, 400] width 68 height 23
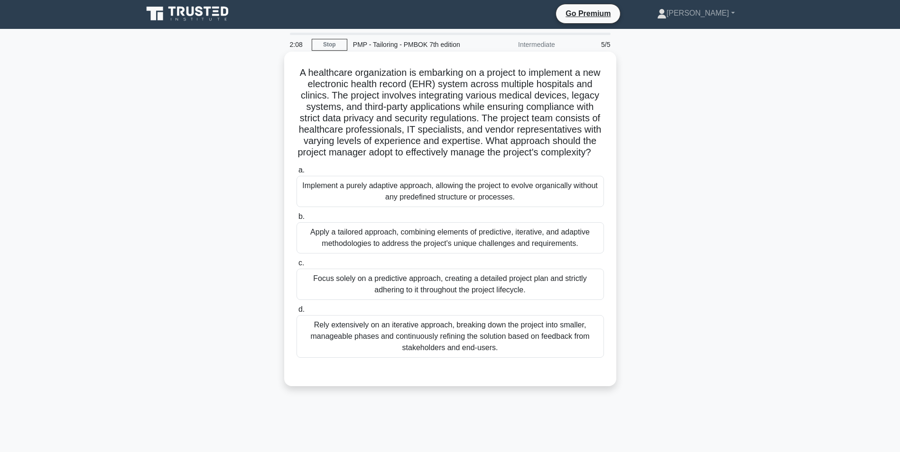
scroll to position [0, 0]
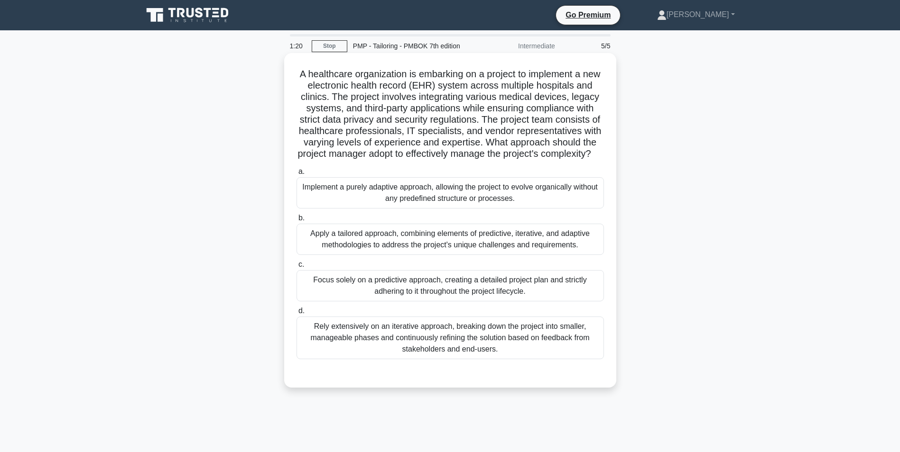
click at [410, 255] on div "Apply a tailored approach, combining elements of predictive, iterative, and ada…" at bounding box center [449, 239] width 307 height 31
click at [296, 221] on input "b. Apply a tailored approach, combining elements of predictive, iterative, and …" at bounding box center [296, 218] width 0 height 6
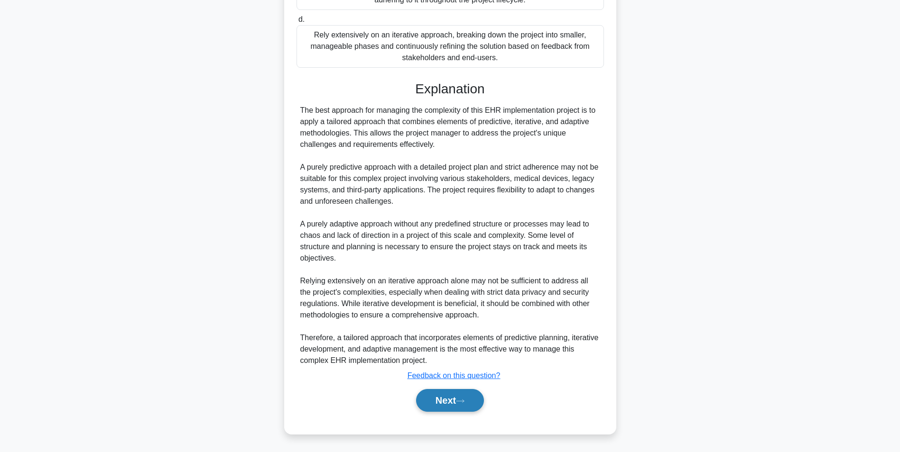
scroll to position [303, 0]
click at [458, 398] on button "Next" at bounding box center [450, 400] width 68 height 23
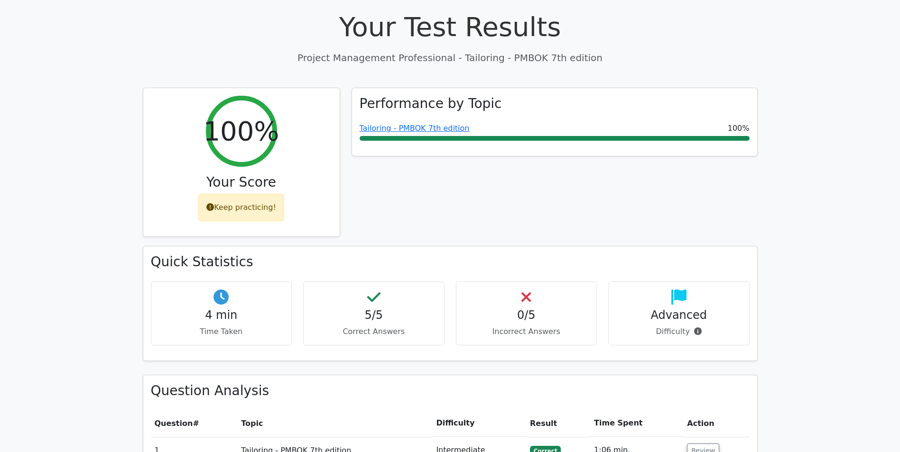
scroll to position [522, 0]
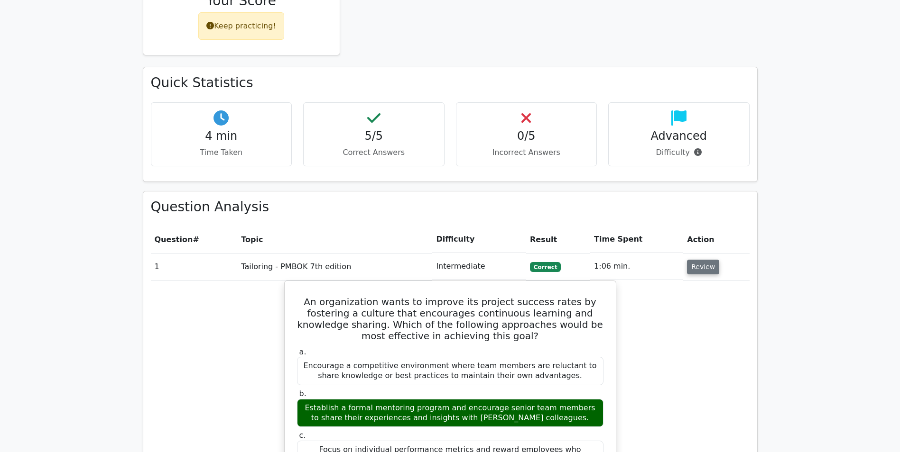
click at [693, 260] on button "Review" at bounding box center [703, 267] width 32 height 15
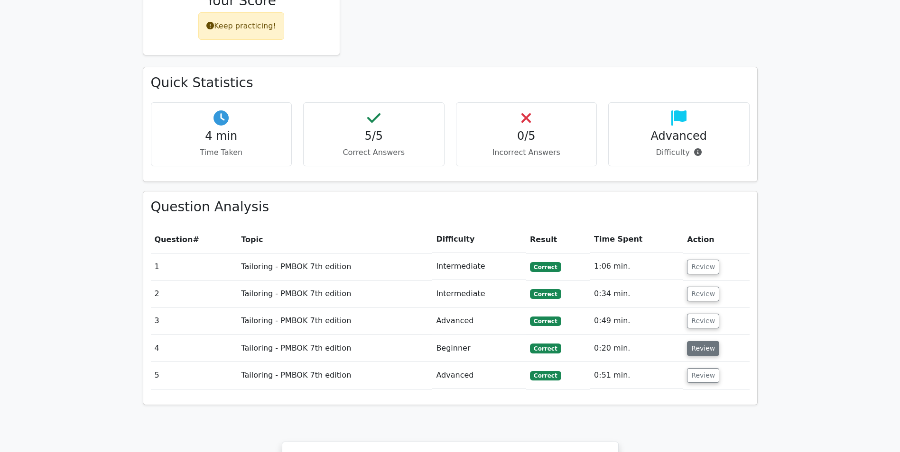
click at [690, 341] on button "Review" at bounding box center [703, 348] width 32 height 15
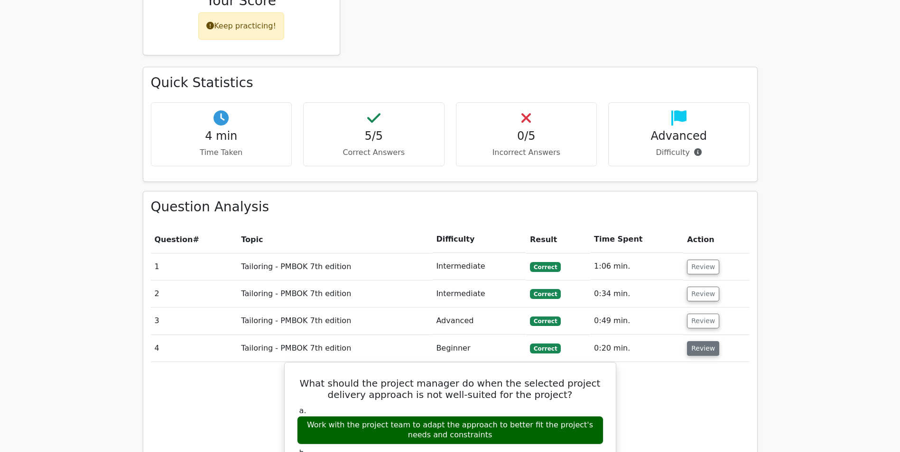
click at [698, 341] on button "Review" at bounding box center [703, 348] width 32 height 15
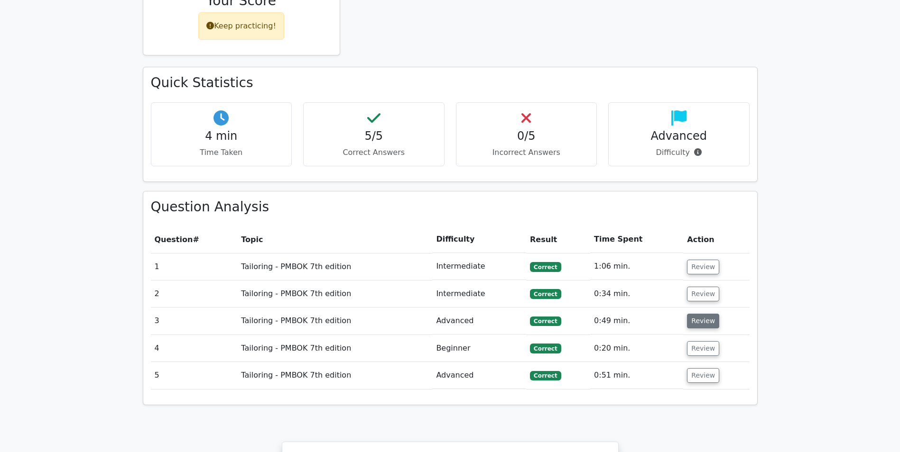
click at [698, 314] on button "Review" at bounding box center [703, 321] width 32 height 15
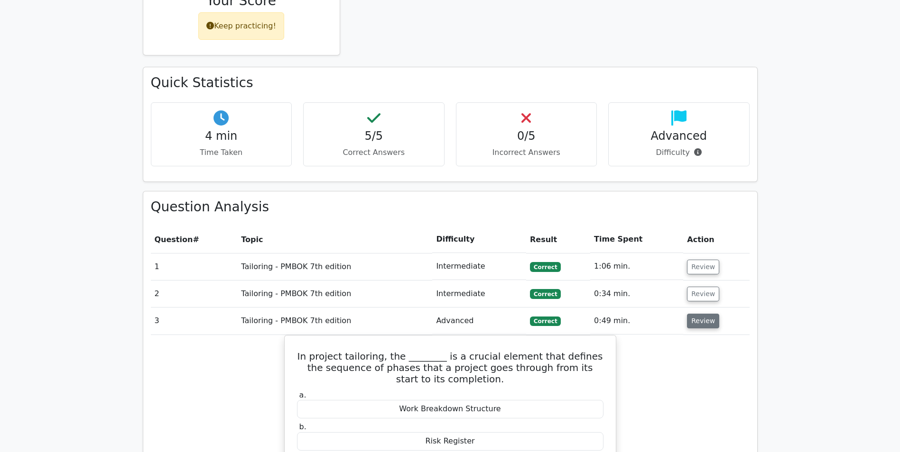
click at [698, 314] on button "Review" at bounding box center [703, 321] width 32 height 15
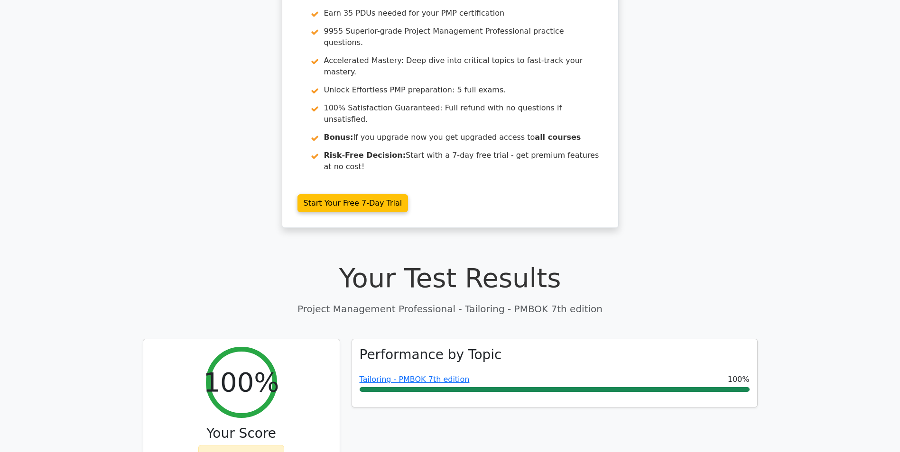
scroll to position [0, 0]
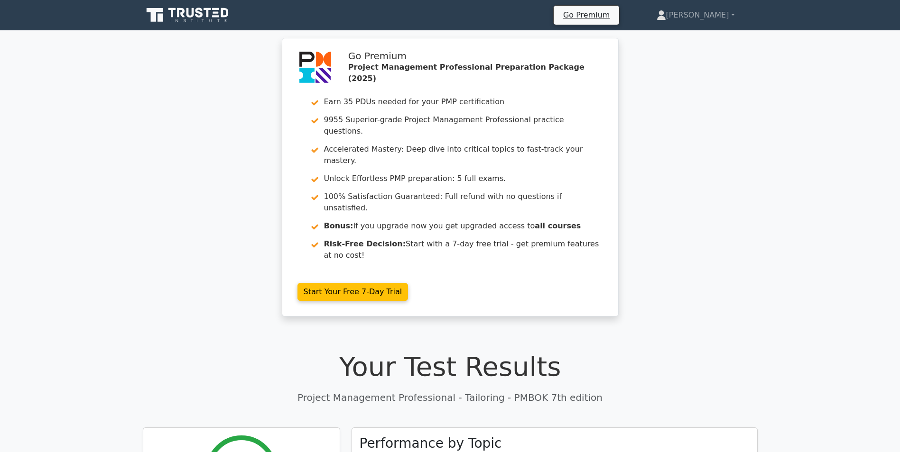
click at [166, 17] on icon at bounding box center [188, 15] width 91 height 18
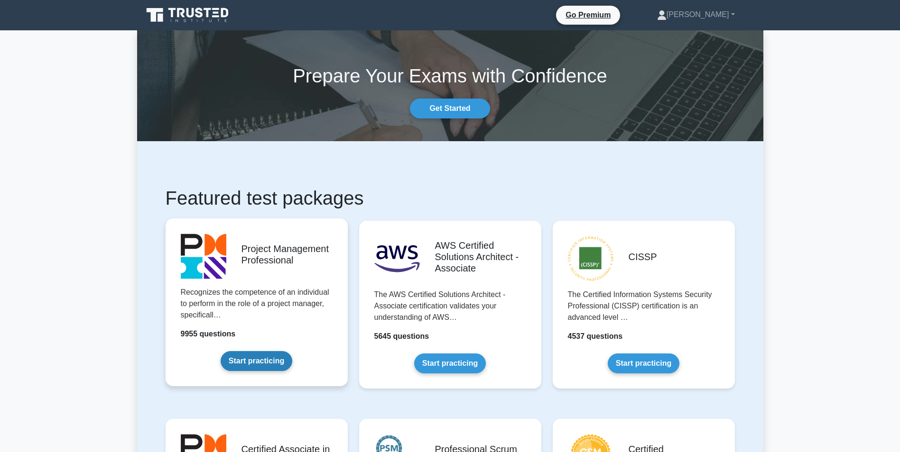
click at [292, 351] on link "Start practicing" at bounding box center [256, 361] width 72 height 20
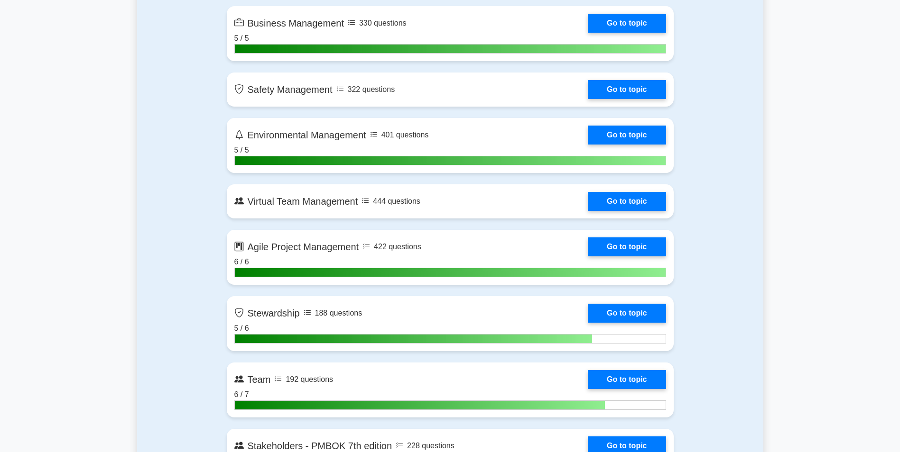
scroll to position [2324, 0]
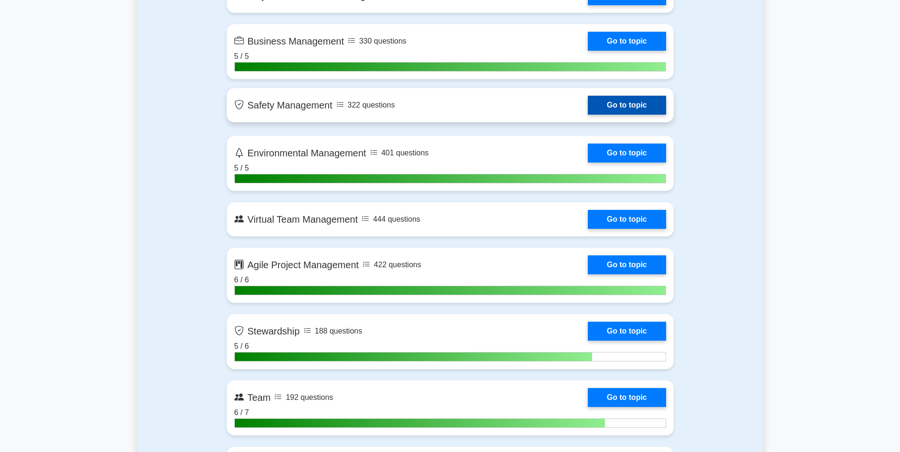
click at [588, 102] on link "Go to topic" at bounding box center [627, 105] width 78 height 19
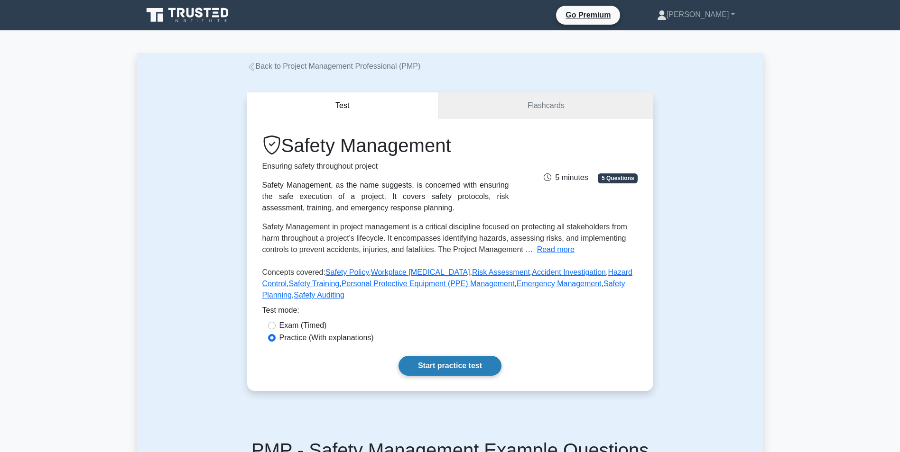
click at [492, 365] on link "Start practice test" at bounding box center [449, 366] width 103 height 20
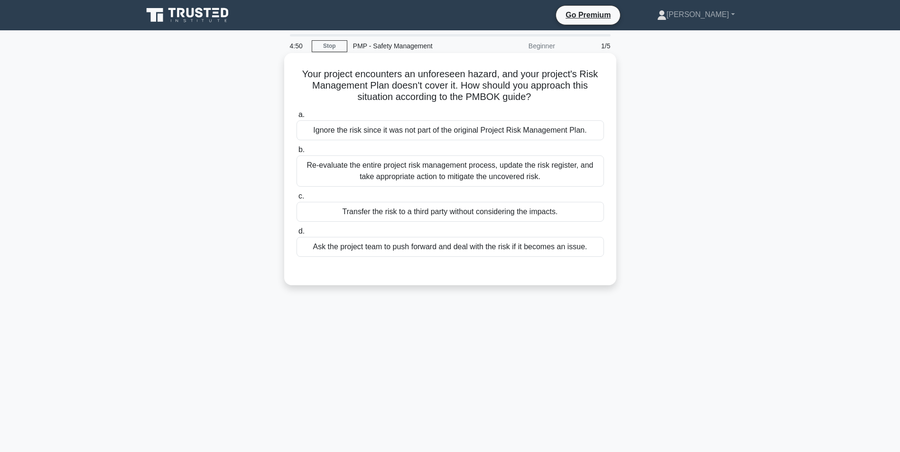
click at [368, 179] on div "Re-evaluate the entire project risk management process, update the risk registe…" at bounding box center [449, 171] width 307 height 31
click at [438, 174] on div "Re-evaluate the entire project risk management process, update the risk registe…" at bounding box center [449, 171] width 307 height 31
click at [296, 153] on input "b. Re-evaluate the entire project risk management process, update the risk regi…" at bounding box center [296, 150] width 0 height 6
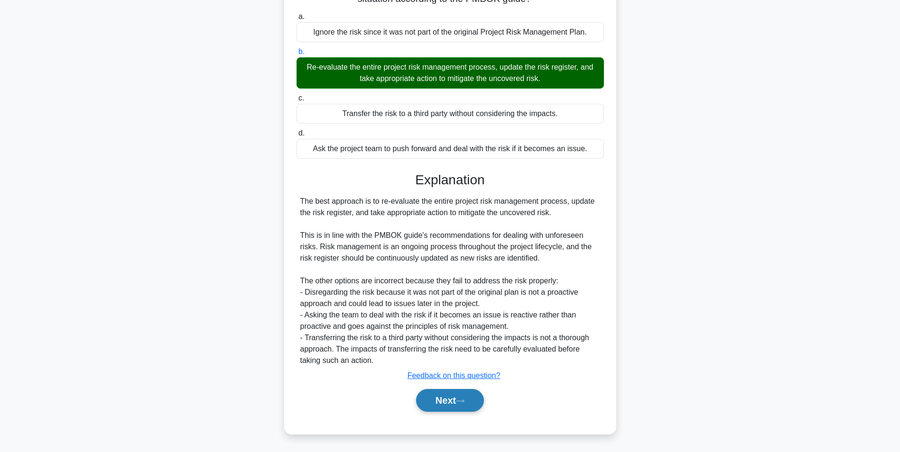
click at [471, 403] on button "Next" at bounding box center [450, 400] width 68 height 23
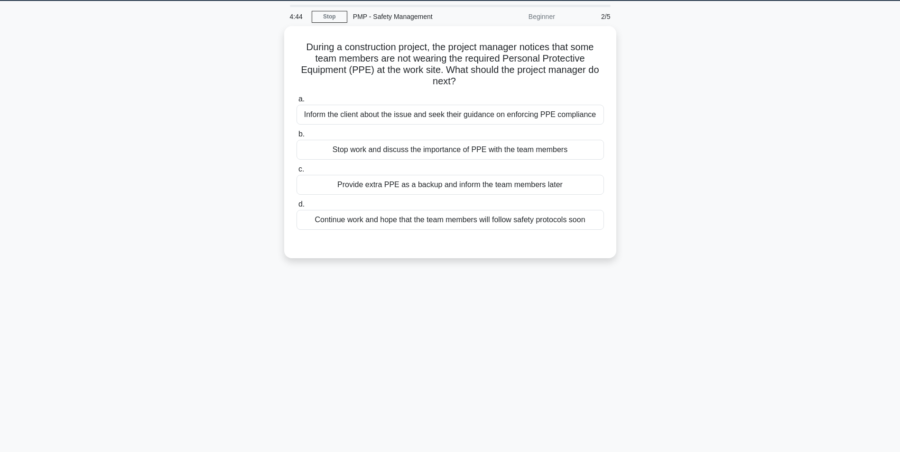
scroll to position [12, 0]
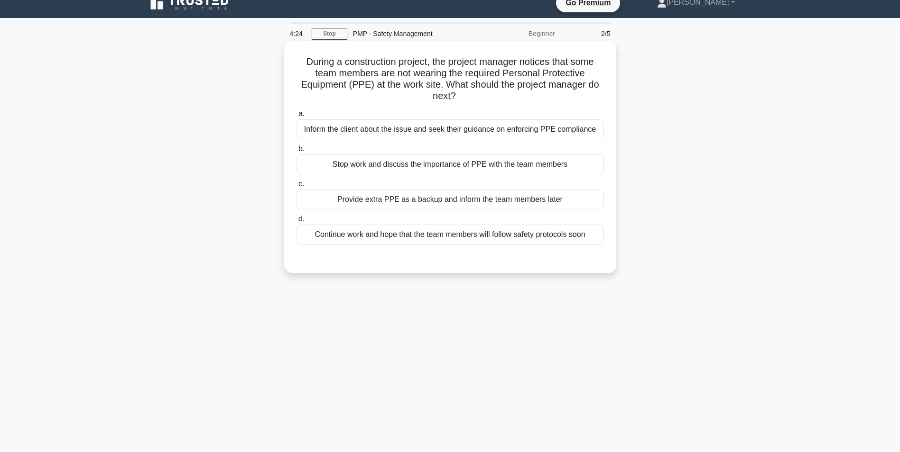
click at [344, 166] on div "Stop work and discuss the importance of PPE with the team members" at bounding box center [449, 165] width 307 height 20
click at [296, 152] on input "b. Stop work and discuss the importance of PPE with the team members" at bounding box center [296, 149] width 0 height 6
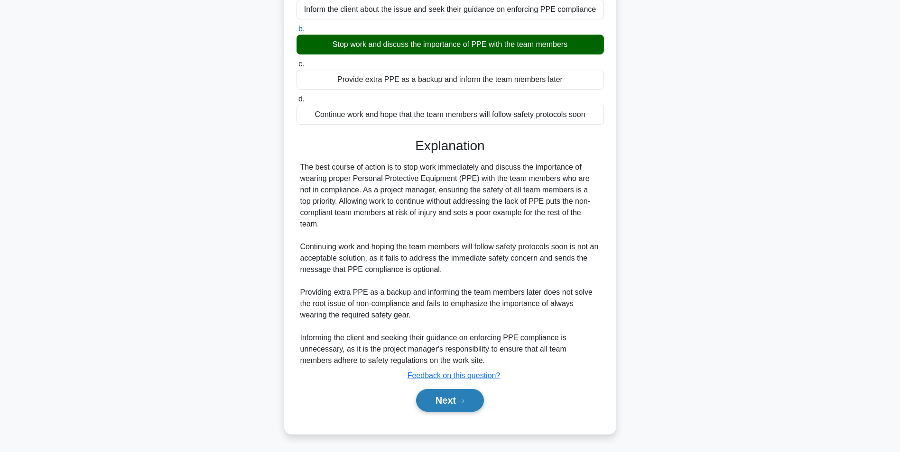
click at [441, 398] on button "Next" at bounding box center [450, 400] width 68 height 23
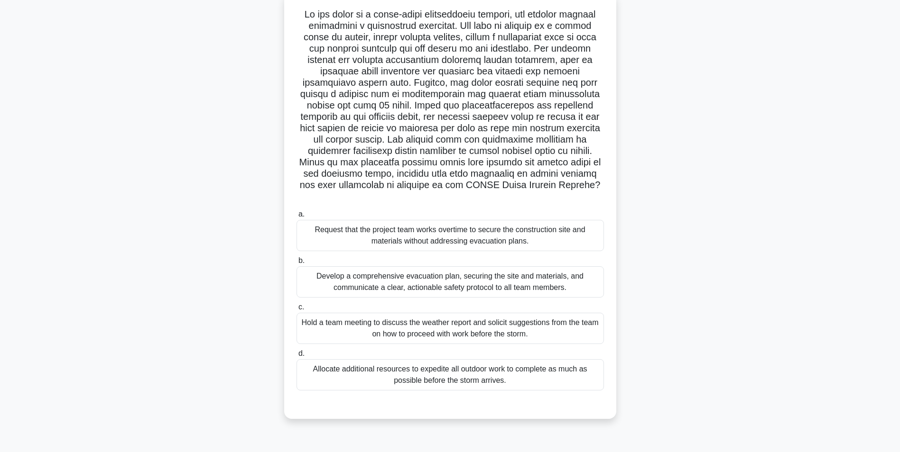
click at [450, 280] on div "Develop a comprehensive evacuation plan, securing the site and materials, and c…" at bounding box center [449, 281] width 307 height 31
click at [296, 264] on input "b. Develop a comprehensive evacuation plan, securing the site and materials, an…" at bounding box center [296, 261] width 0 height 6
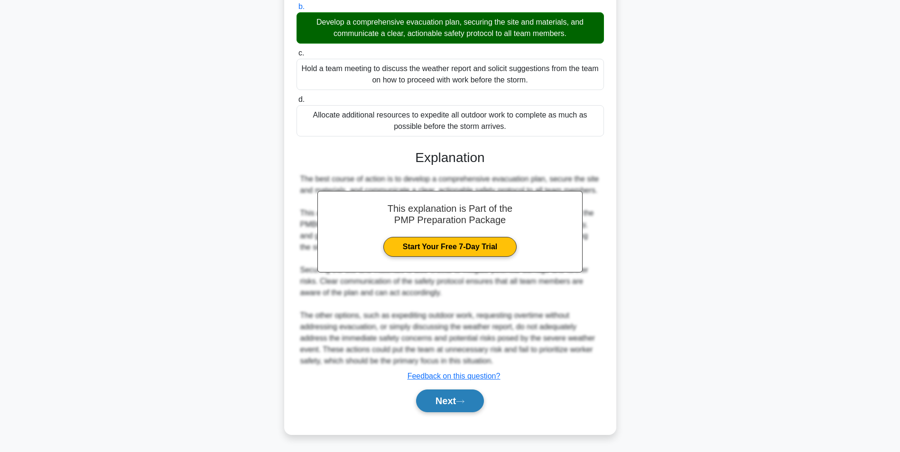
scroll to position [315, 0]
click at [459, 410] on button "Next" at bounding box center [450, 400] width 68 height 23
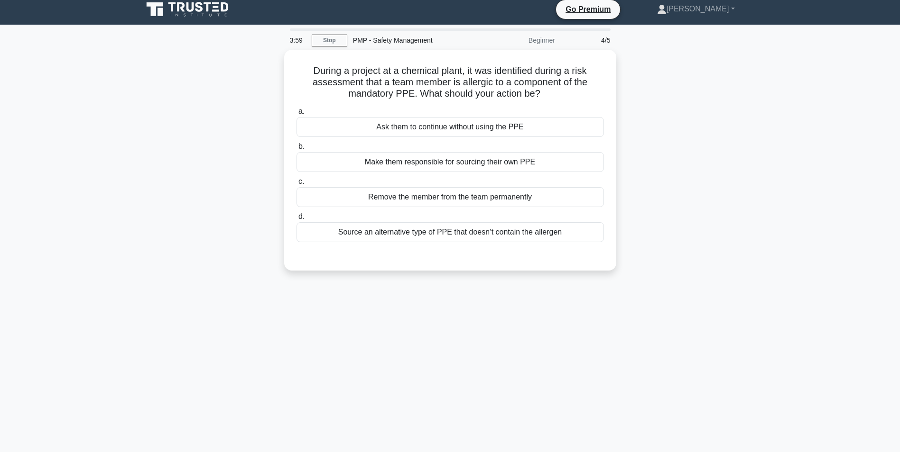
scroll to position [0, 0]
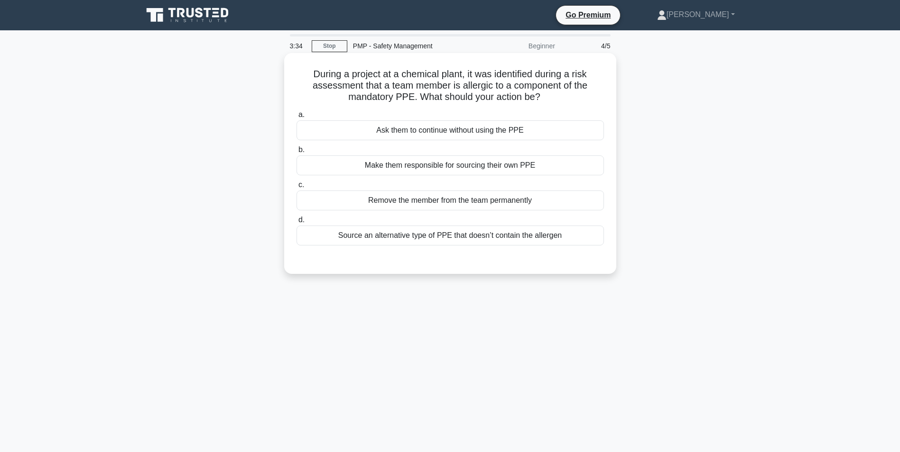
click at [503, 236] on div "Source an alternative type of PPE that doesn’t contain the allergen" at bounding box center [449, 236] width 307 height 20
click at [296, 223] on input "d. Source an alternative type of PPE that doesn’t contain the allergen" at bounding box center [296, 220] width 0 height 6
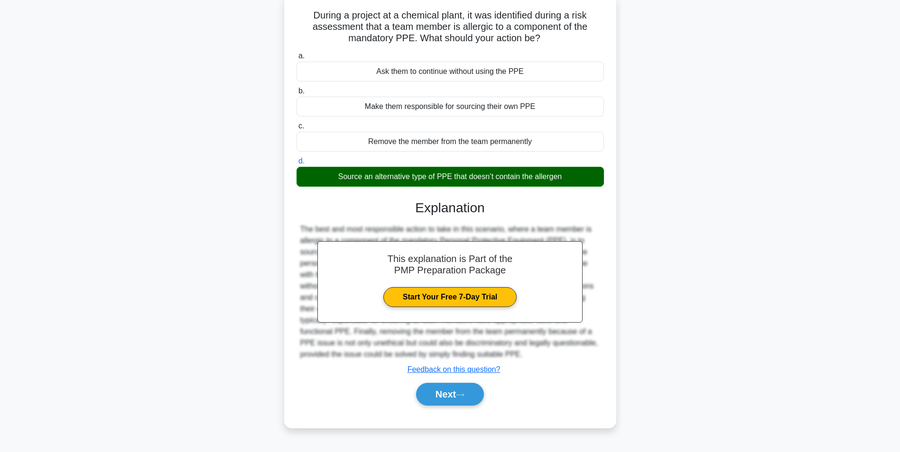
scroll to position [60, 0]
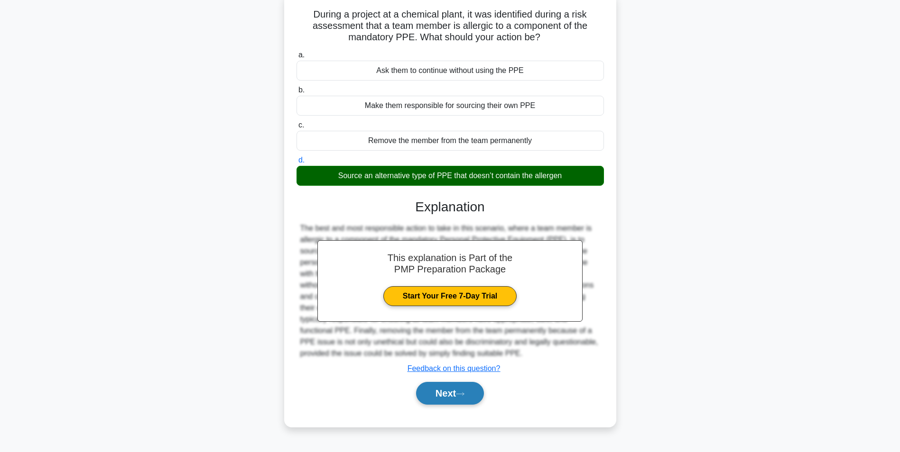
click at [457, 391] on button "Next" at bounding box center [450, 393] width 68 height 23
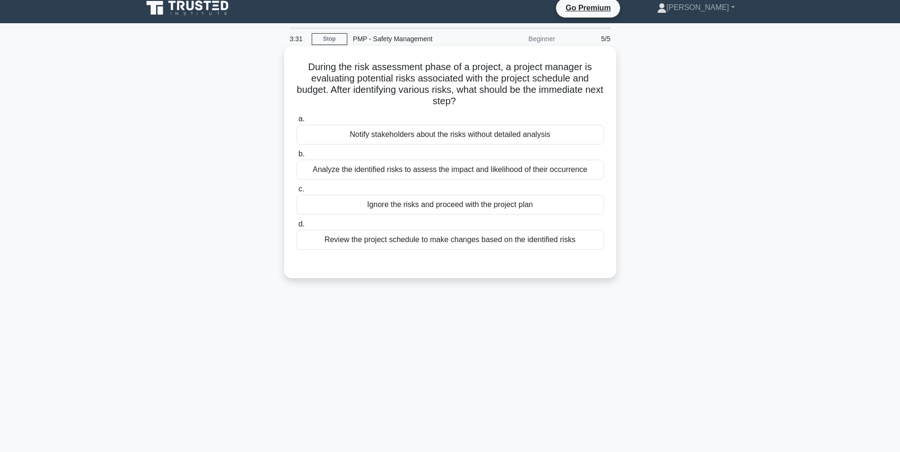
scroll to position [0, 0]
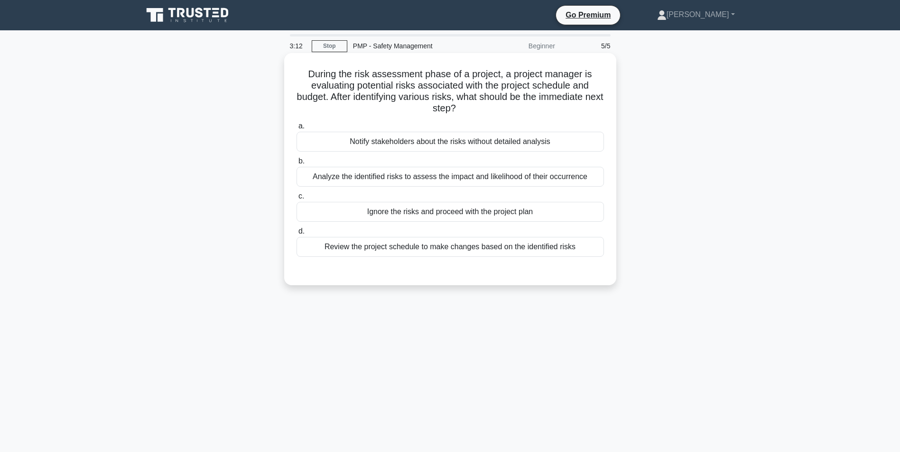
click at [444, 175] on div "Analyze the identified risks to assess the impact and likelihood of their occur…" at bounding box center [449, 177] width 307 height 20
click at [296, 165] on input "b. Analyze the identified risks to assess the impact and likelihood of their oc…" at bounding box center [296, 161] width 0 height 6
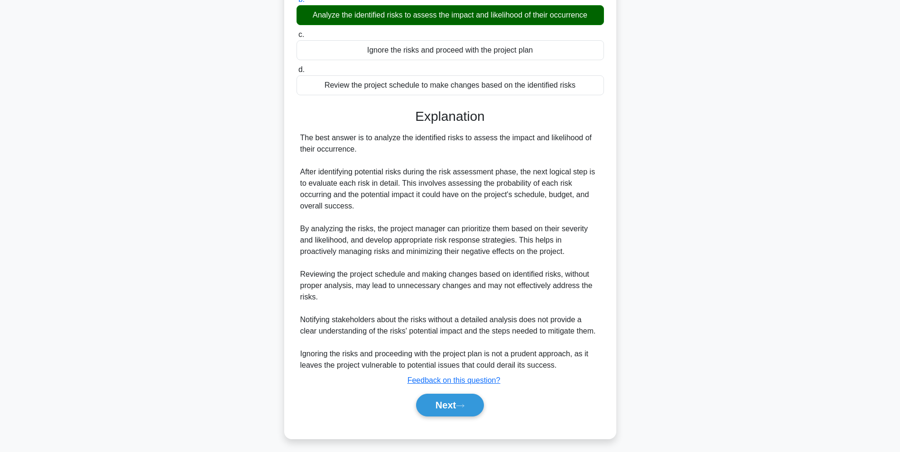
scroll to position [167, 0]
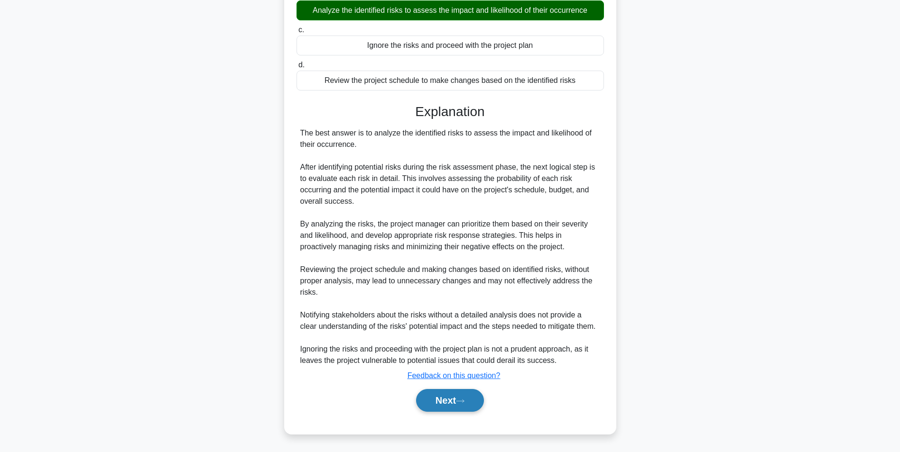
click at [449, 395] on button "Next" at bounding box center [450, 400] width 68 height 23
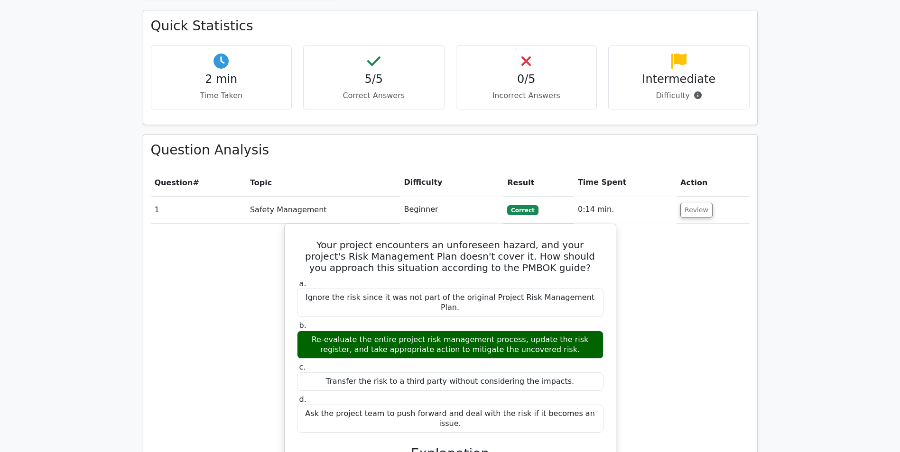
scroll to position [664, 0]
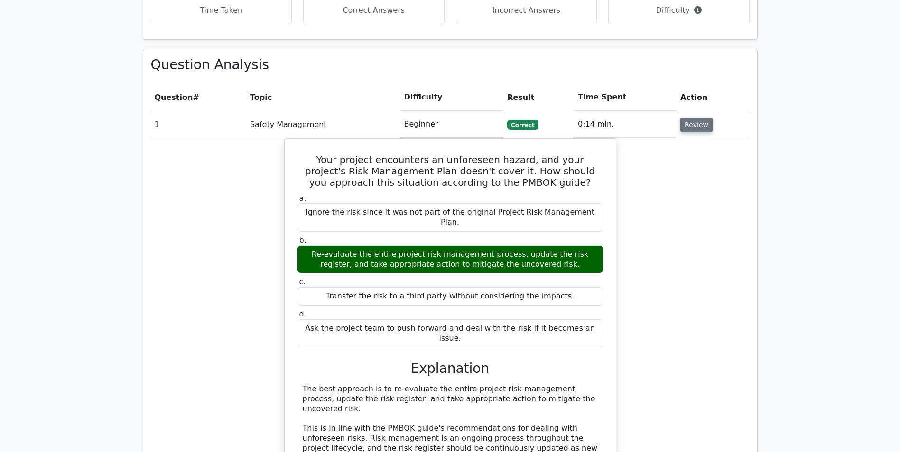
click at [688, 118] on button "Review" at bounding box center [696, 125] width 32 height 15
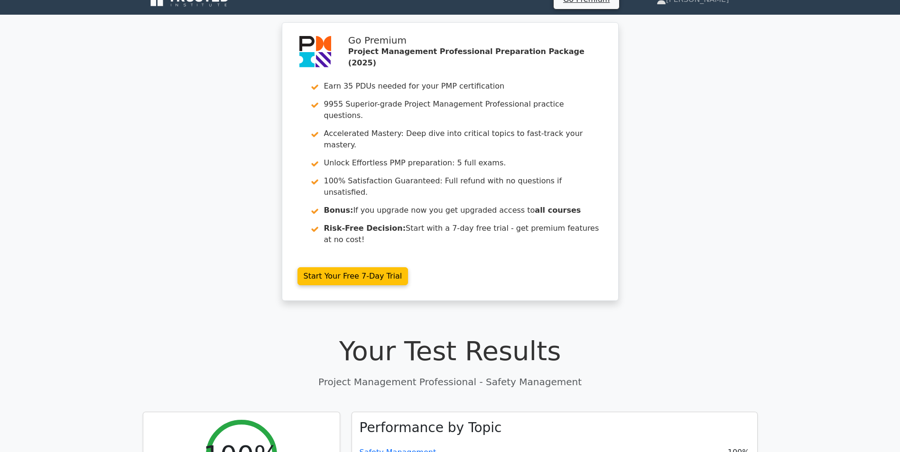
scroll to position [0, 0]
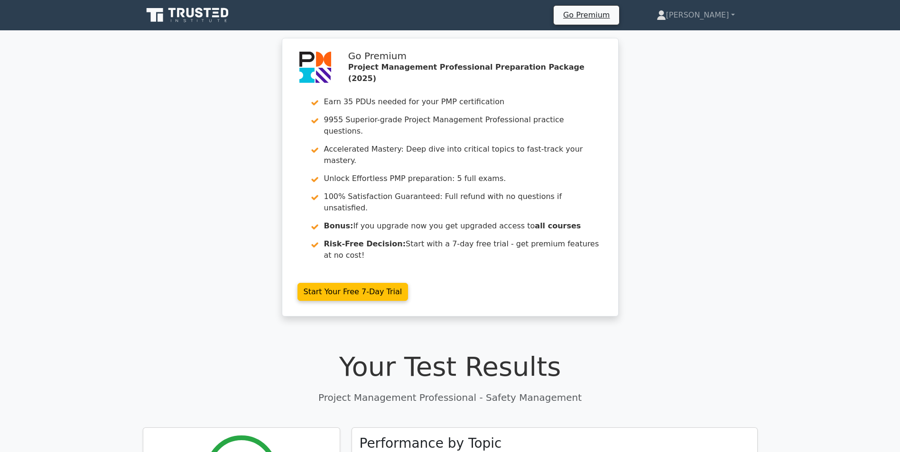
click at [156, 16] on icon at bounding box center [188, 15] width 91 height 18
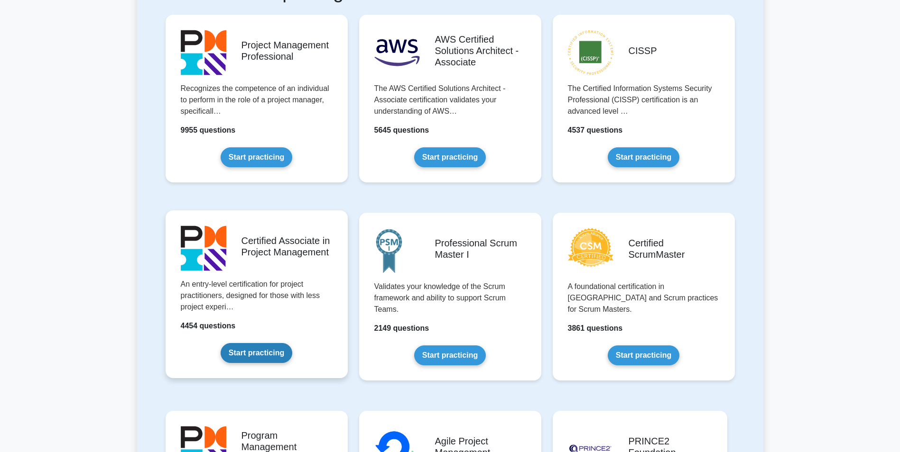
scroll to position [190, 0]
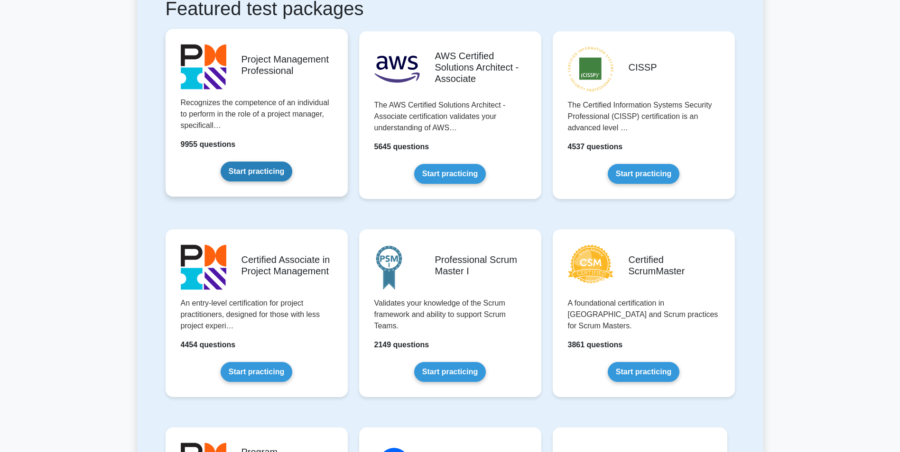
click at [292, 182] on link "Start practicing" at bounding box center [256, 172] width 72 height 20
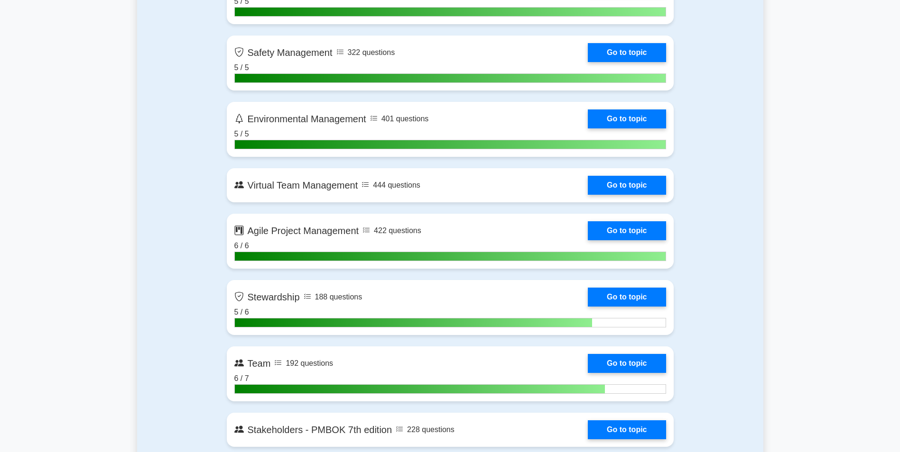
scroll to position [2384, 0]
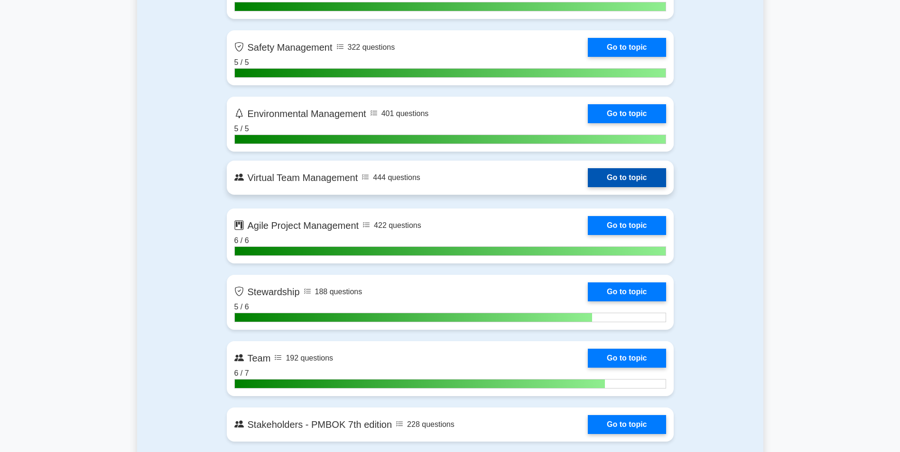
click at [588, 187] on link "Go to topic" at bounding box center [627, 177] width 78 height 19
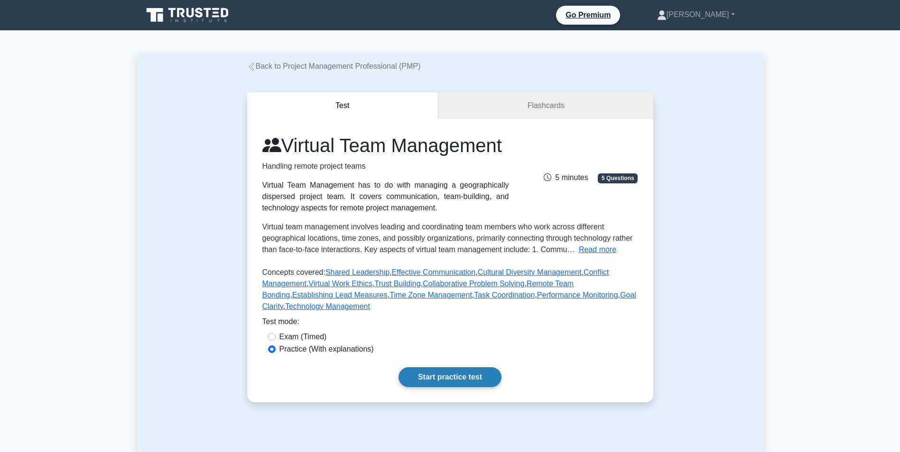
click at [443, 387] on link "Start practice test" at bounding box center [449, 377] width 103 height 20
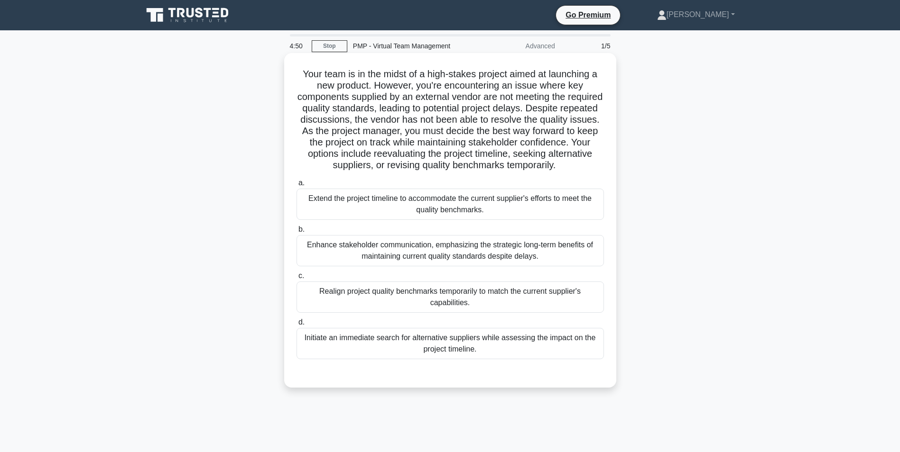
click at [404, 266] on div "Enhance stakeholder communication, emphasizing the strategic long-term benefits…" at bounding box center [449, 250] width 307 height 31
click at [296, 233] on input "b. Enhance stakeholder communication, emphasizing the strategic long-term benef…" at bounding box center [296, 230] width 0 height 6
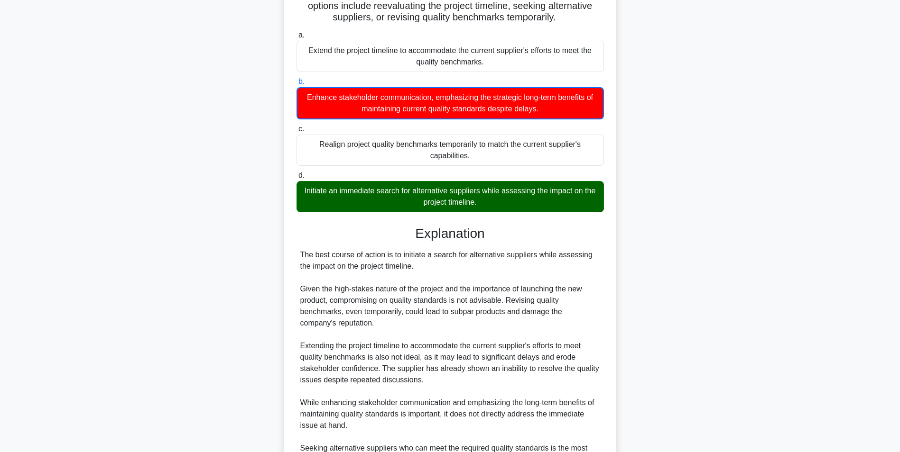
scroll to position [237, 0]
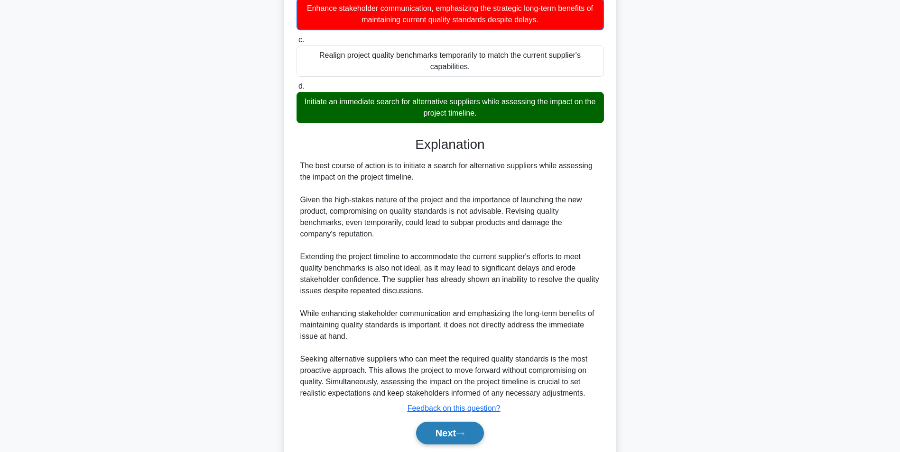
click at [451, 445] on button "Next" at bounding box center [450, 433] width 68 height 23
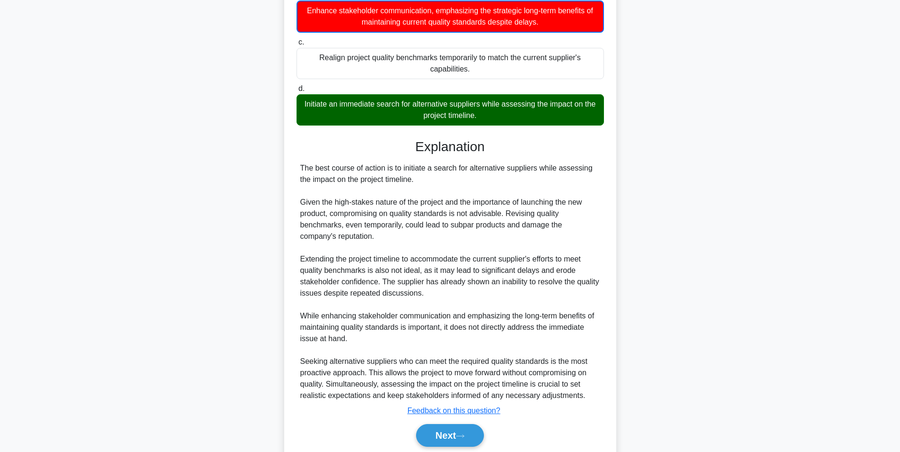
scroll to position [60, 0]
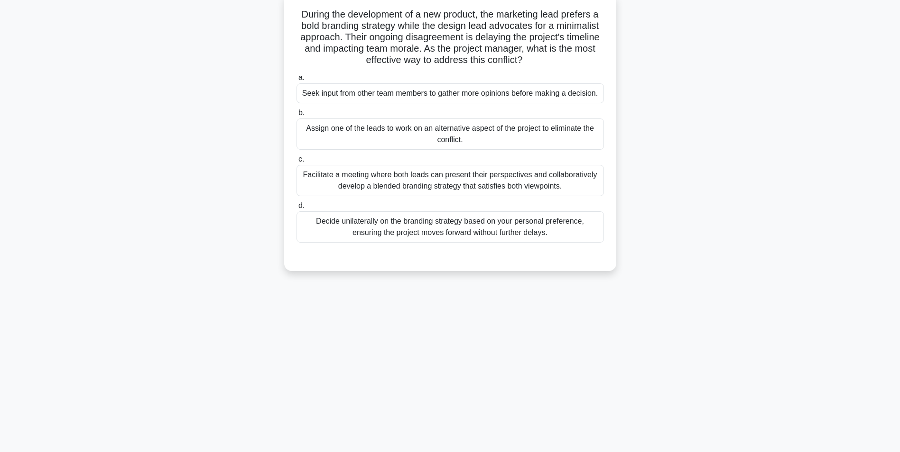
click at [424, 184] on div "Facilitate a meeting where both leads can present their perspectives and collab…" at bounding box center [449, 180] width 307 height 31
click at [296, 163] on input "c. Facilitate a meeting where both leads can present their perspectives and col…" at bounding box center [296, 159] width 0 height 6
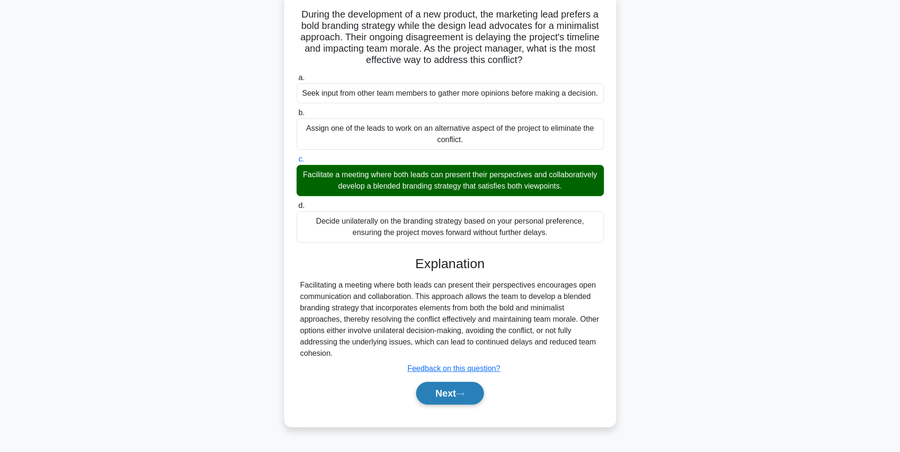
click at [447, 402] on button "Next" at bounding box center [450, 393] width 68 height 23
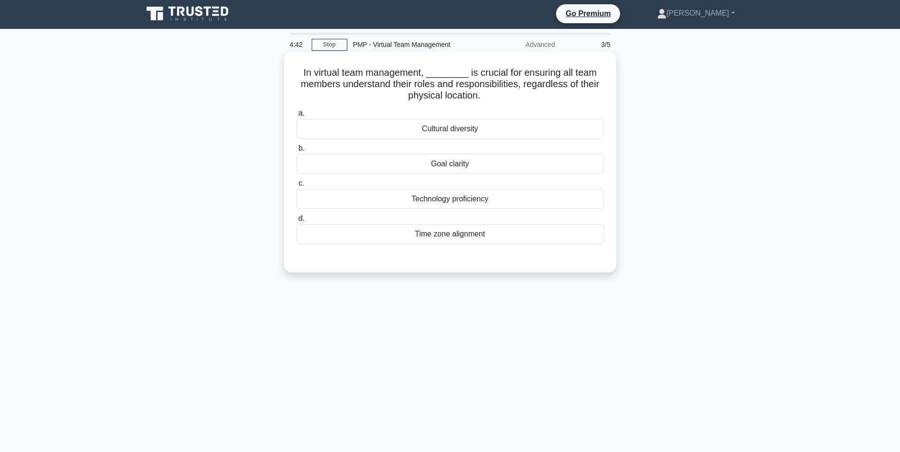
scroll to position [0, 0]
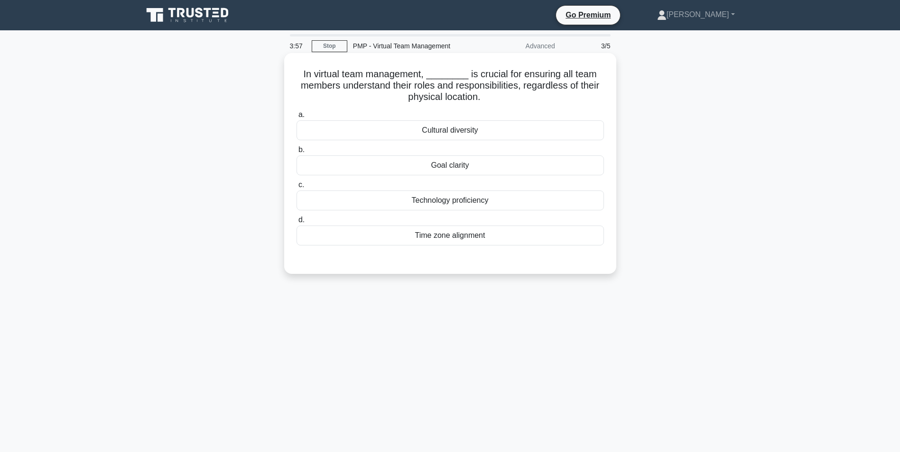
click at [471, 162] on div "Goal clarity" at bounding box center [449, 166] width 307 height 20
click at [296, 153] on input "b. Goal clarity" at bounding box center [296, 150] width 0 height 6
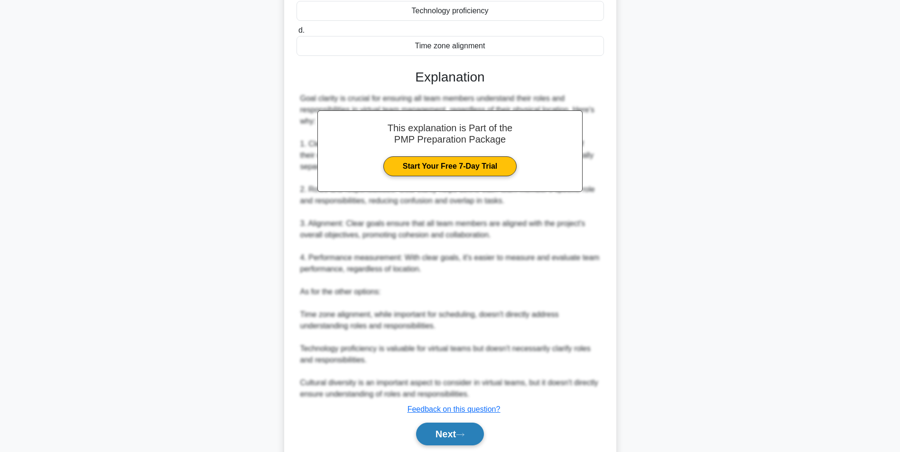
click at [453, 430] on button "Next" at bounding box center [450, 434] width 68 height 23
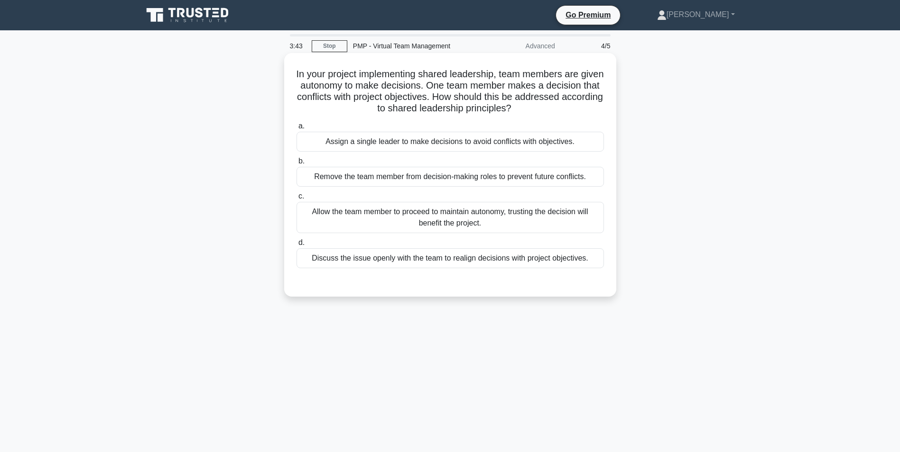
click at [468, 262] on div "Discuss the issue openly with the team to realign decisions with project object…" at bounding box center [449, 258] width 307 height 20
click at [296, 246] on input "d. Discuss the issue openly with the team to realign decisions with project obj…" at bounding box center [296, 243] width 0 height 6
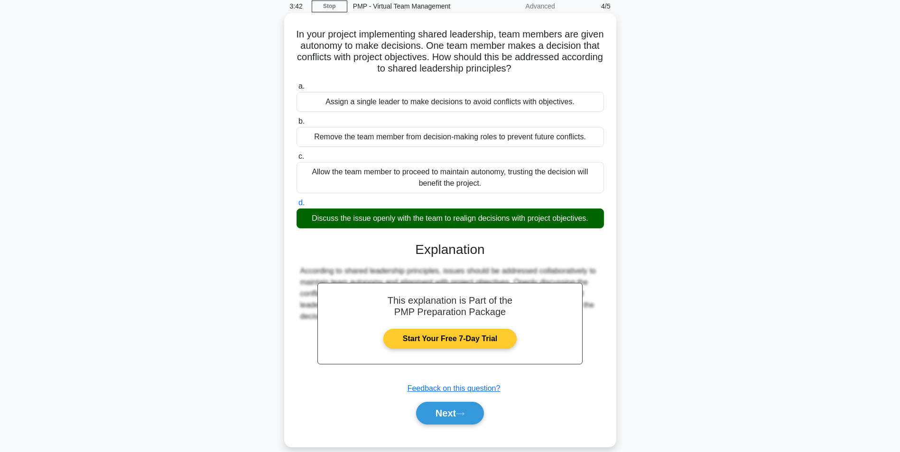
scroll to position [12, 0]
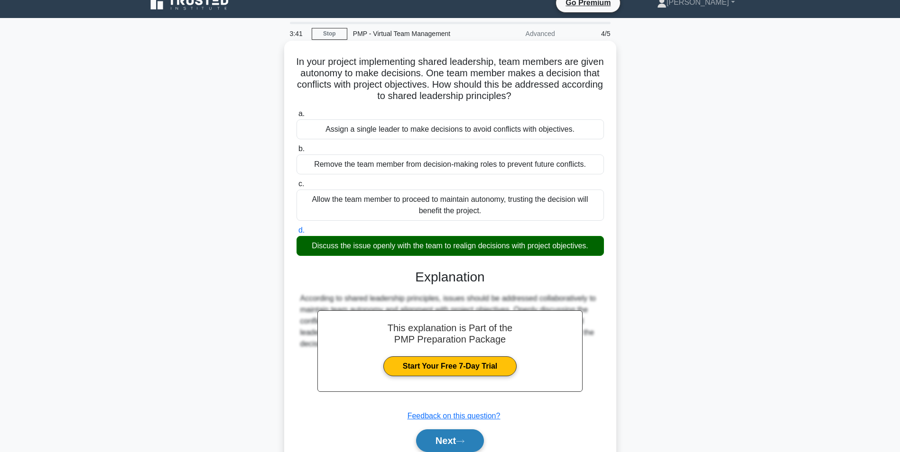
click at [455, 438] on button "Next" at bounding box center [450, 441] width 68 height 23
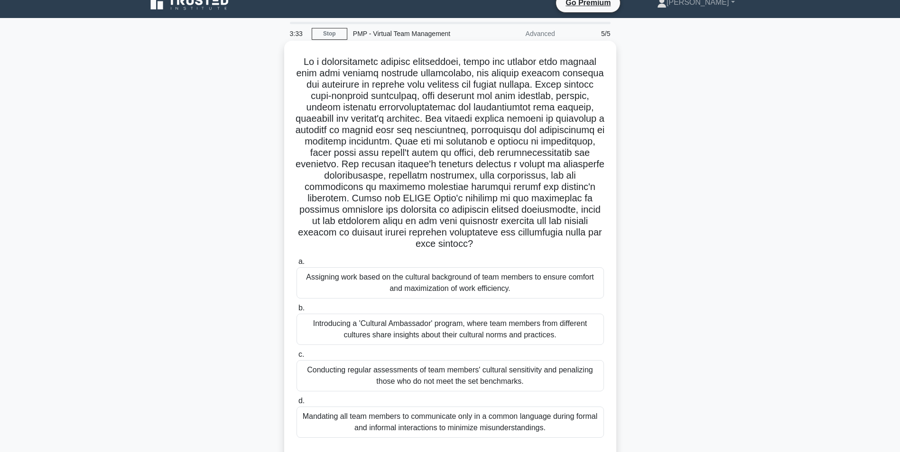
click at [463, 379] on div "Conducting regular assessments of team members' cultural sensitivity and penali…" at bounding box center [449, 375] width 307 height 31
click at [296, 358] on input "c. Conducting regular assessments of team members' cultural sensitivity and pen…" at bounding box center [296, 355] width 0 height 6
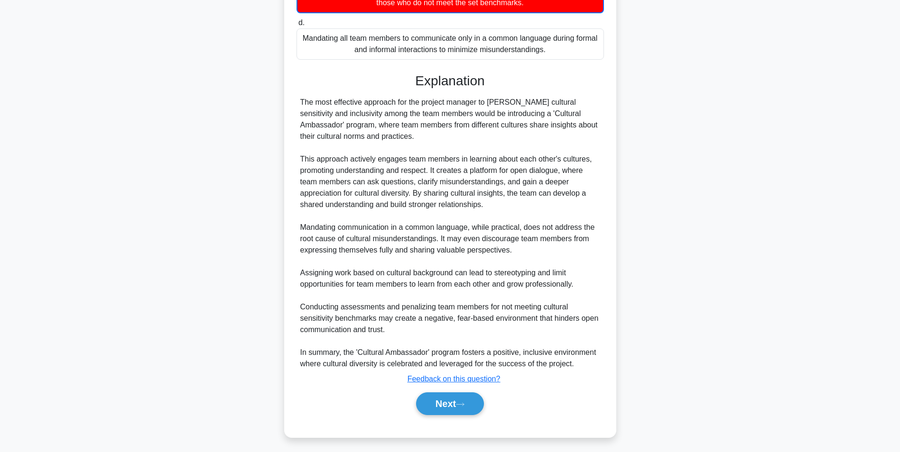
scroll to position [395, 0]
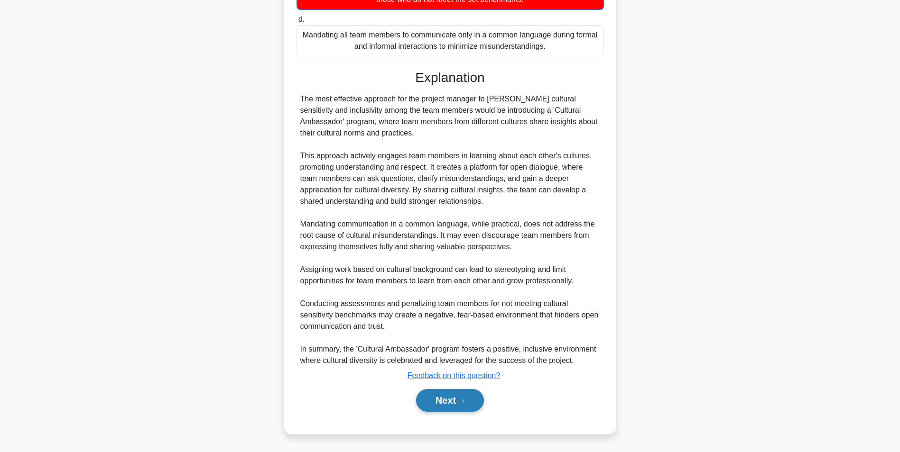
click at [448, 392] on button "Next" at bounding box center [450, 400] width 68 height 23
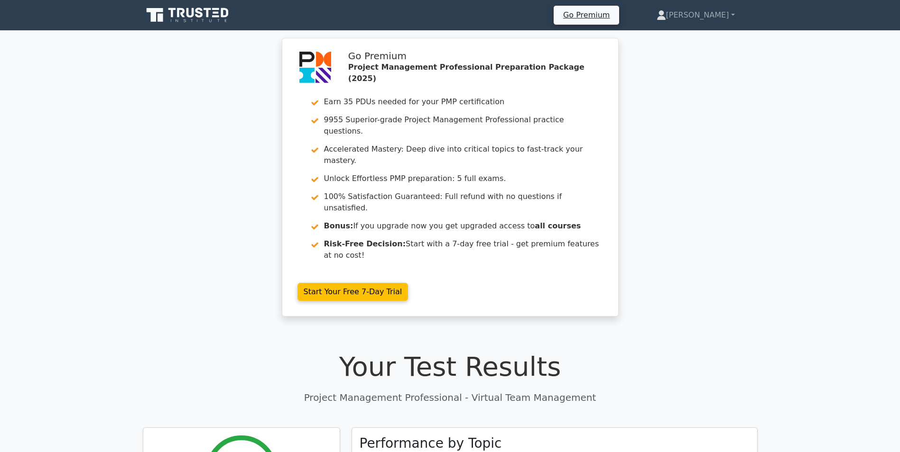
click at [146, 23] on icon at bounding box center [188, 15] width 91 height 18
